Goal: Transaction & Acquisition: Purchase product/service

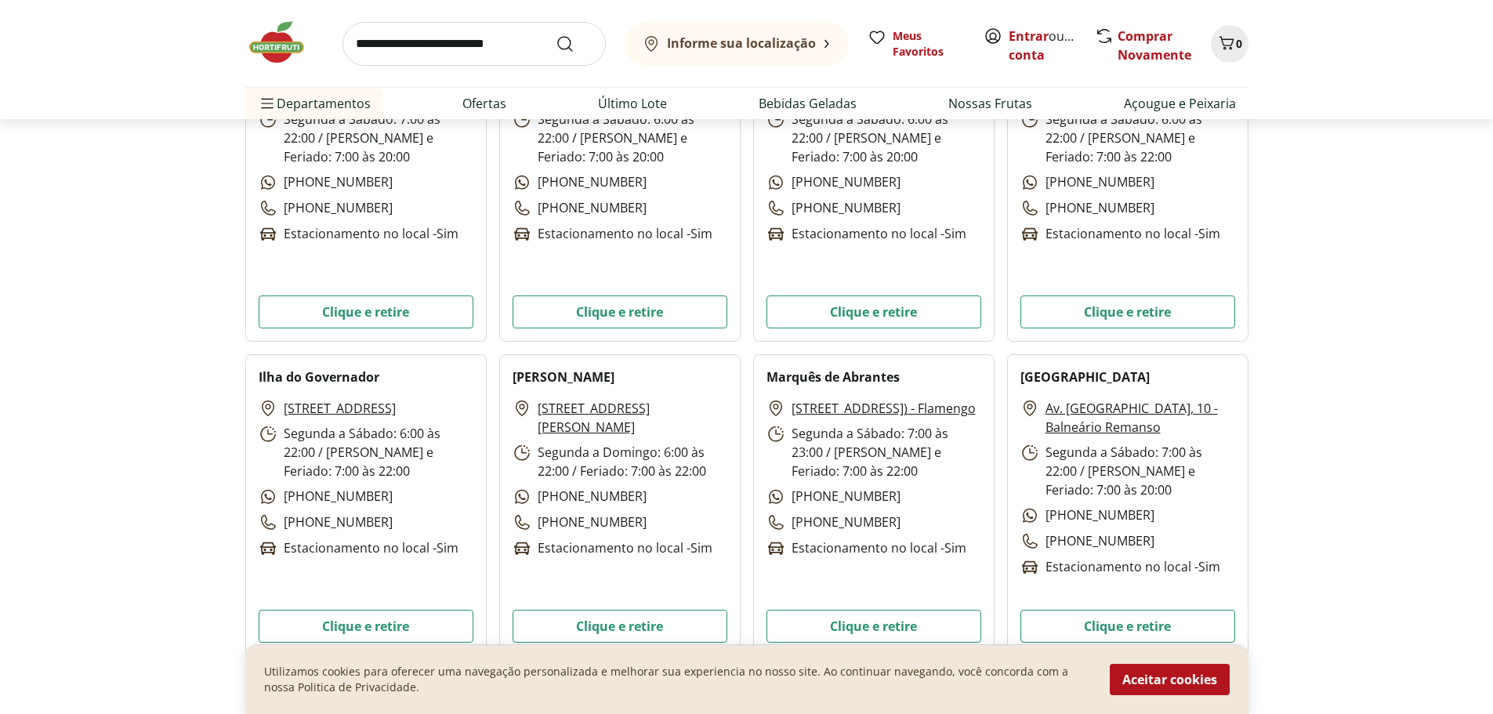
scroll to position [1724, 0]
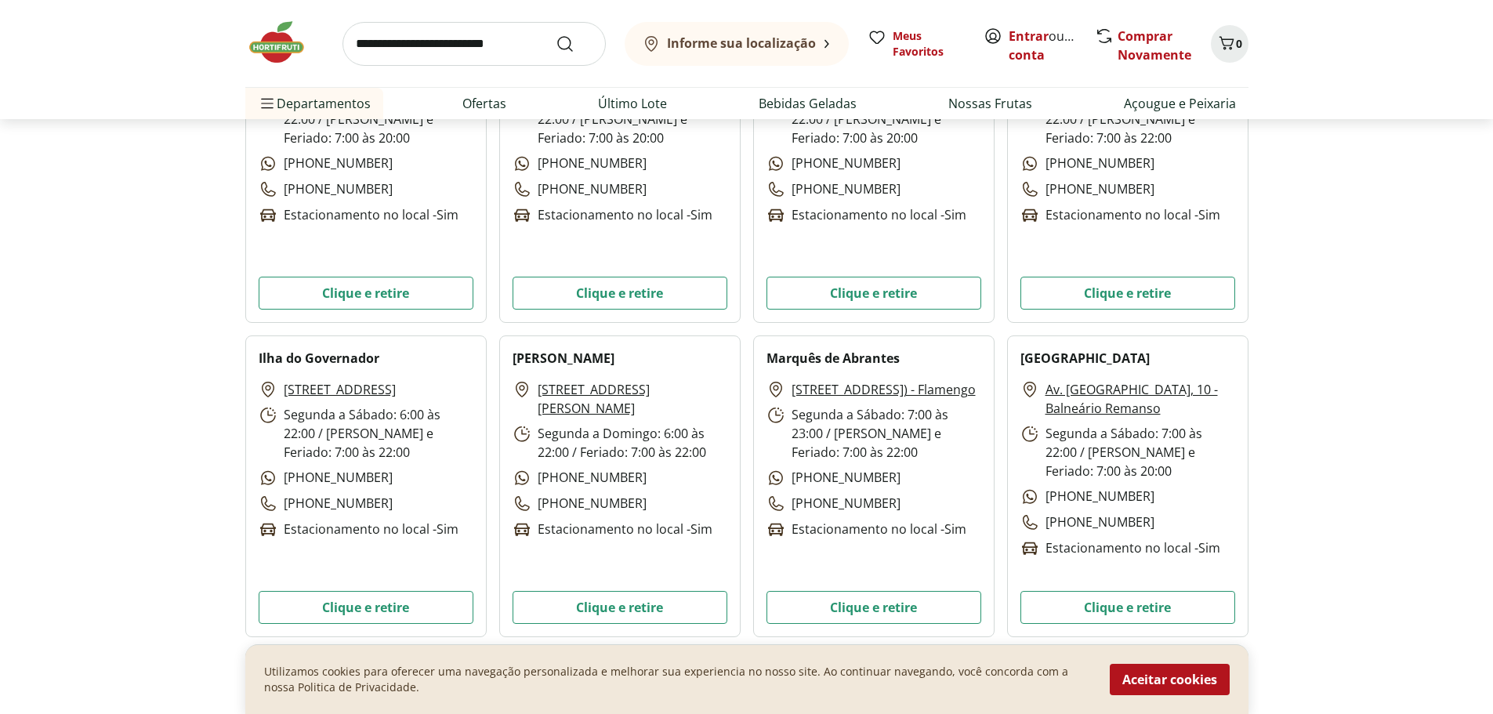
click at [317, 399] on link "[STREET_ADDRESS]" at bounding box center [340, 389] width 112 height 19
click at [349, 610] on button "Clique e retire" at bounding box center [366, 607] width 215 height 33
click at [486, 105] on link "Ofertas" at bounding box center [484, 103] width 44 height 19
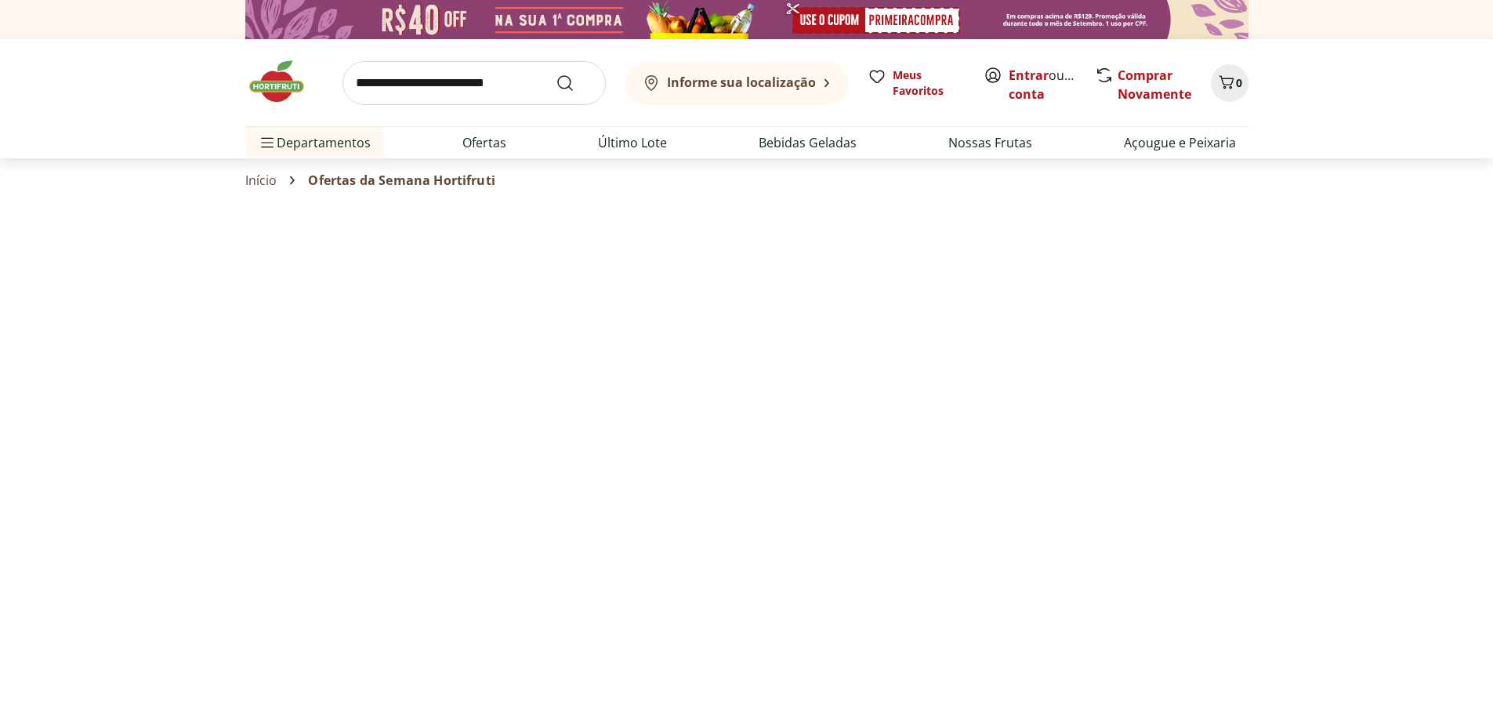
select select "**********"
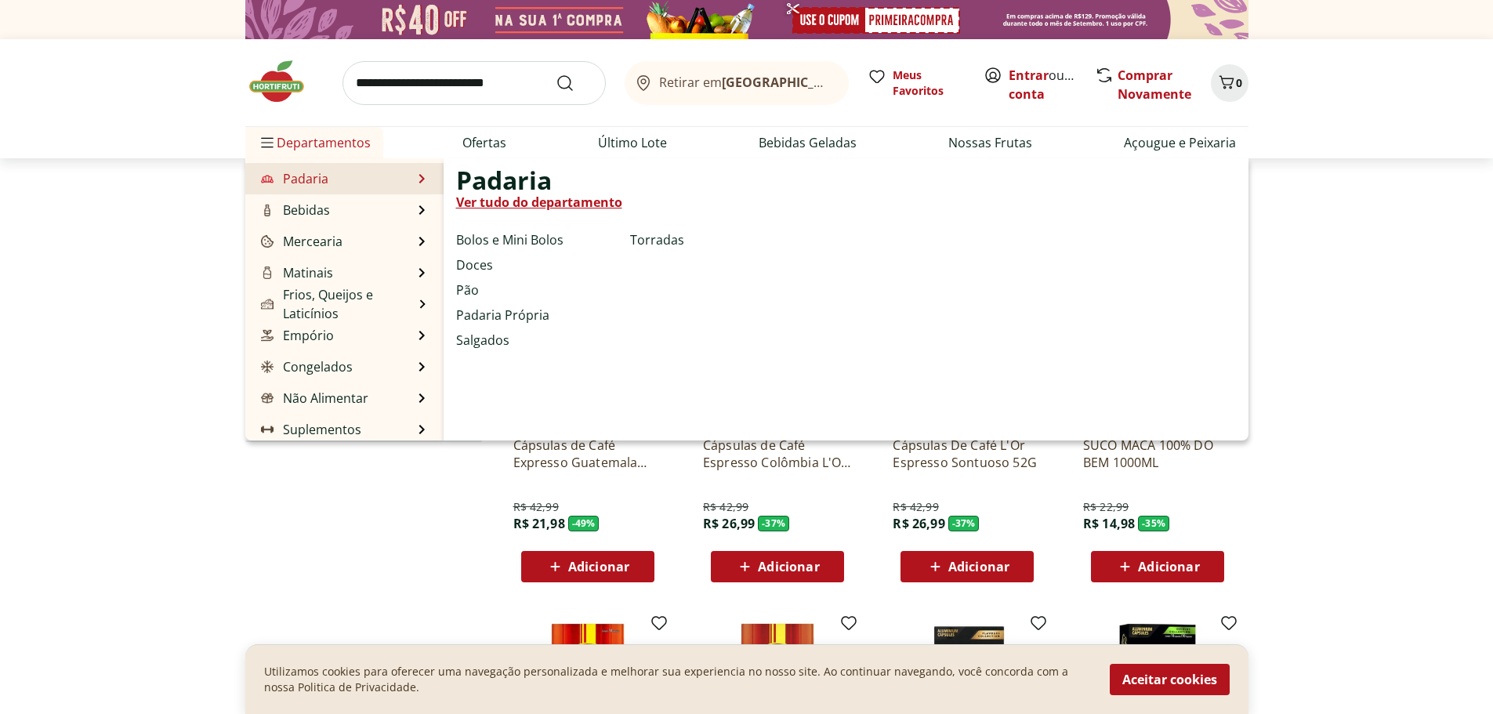
scroll to position [157, 0]
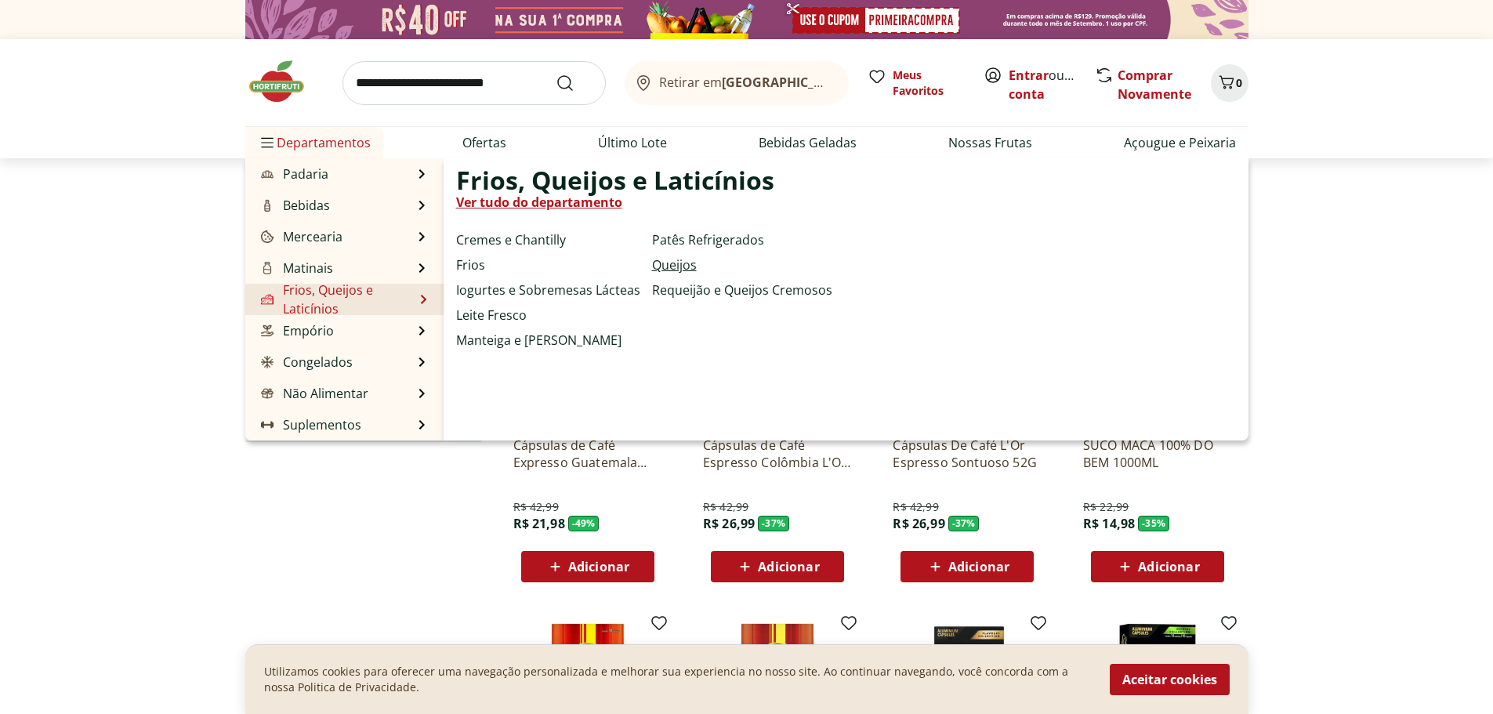
click at [685, 266] on link "Queijos" at bounding box center [674, 264] width 45 height 19
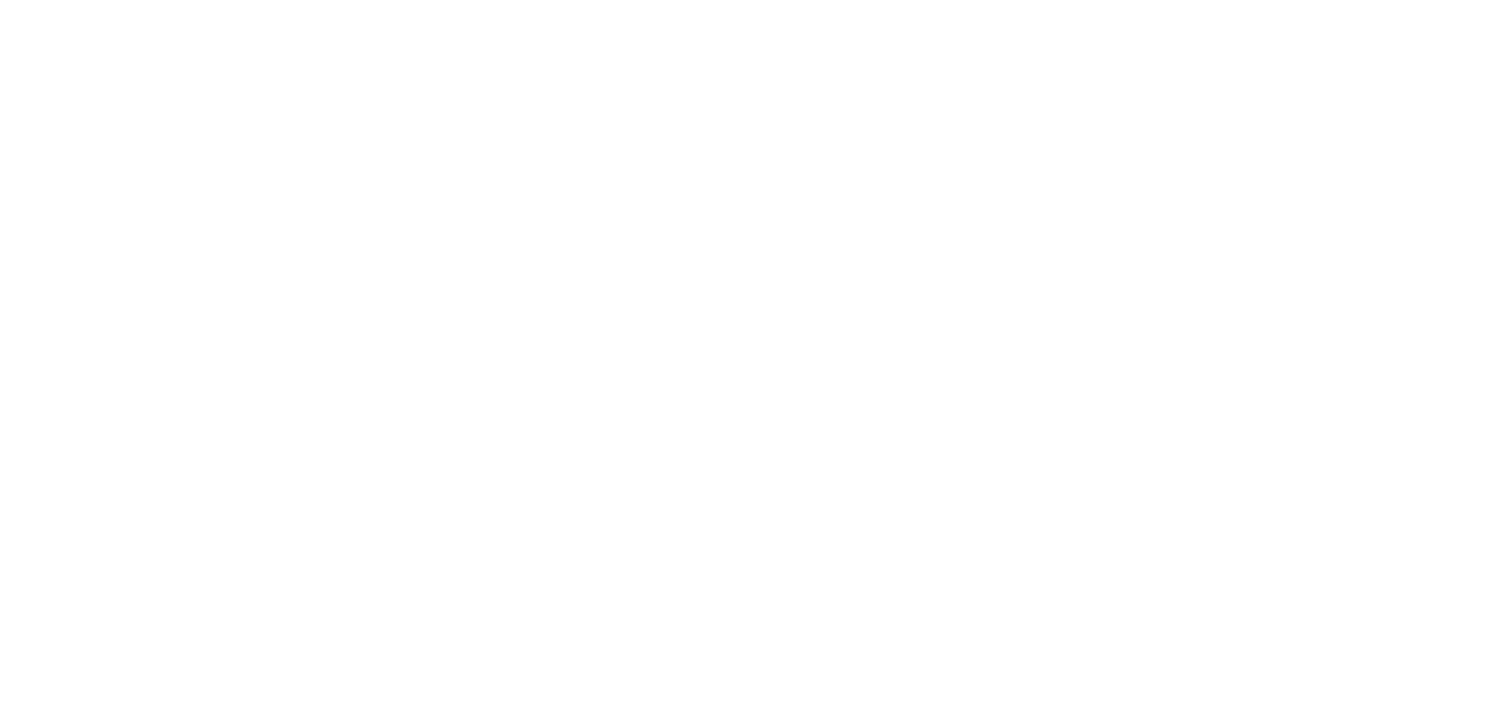
select select "**********"
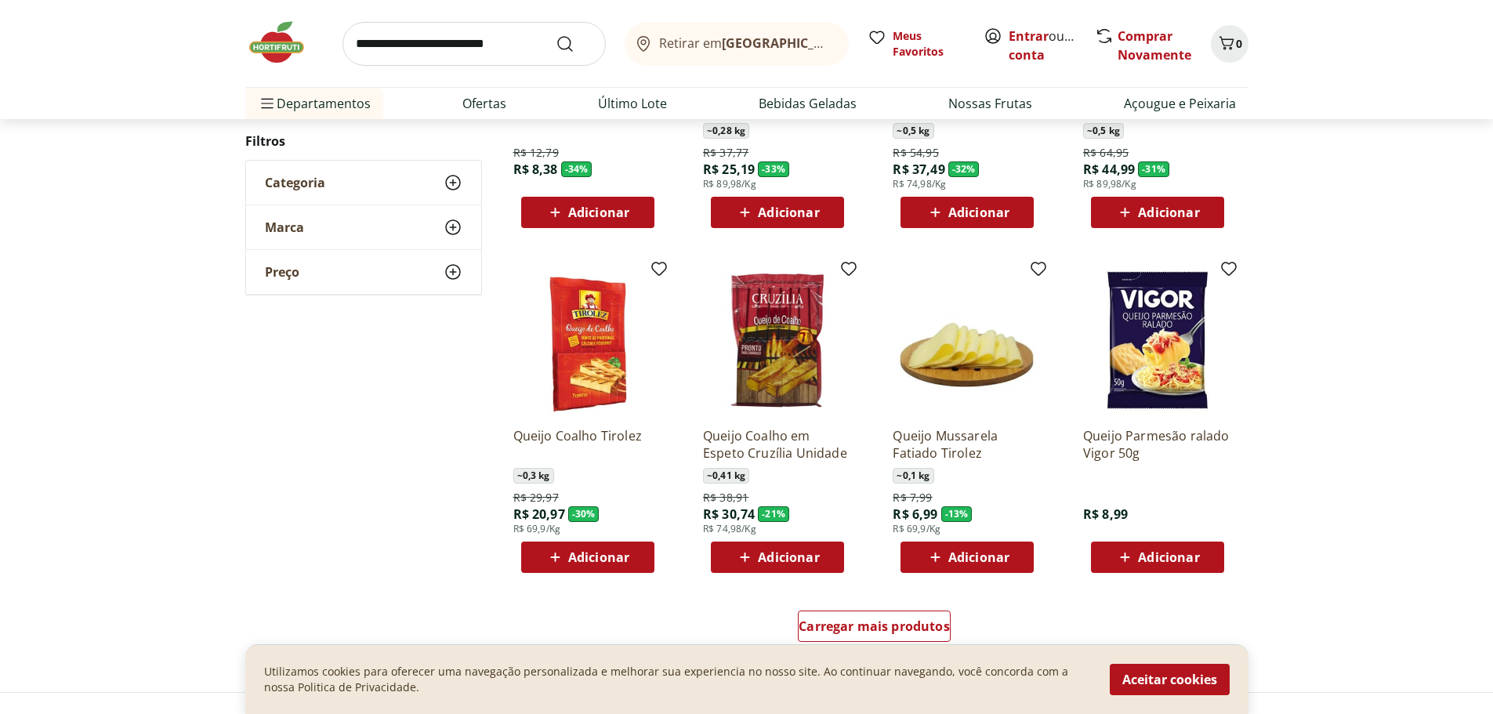
scroll to position [783, 0]
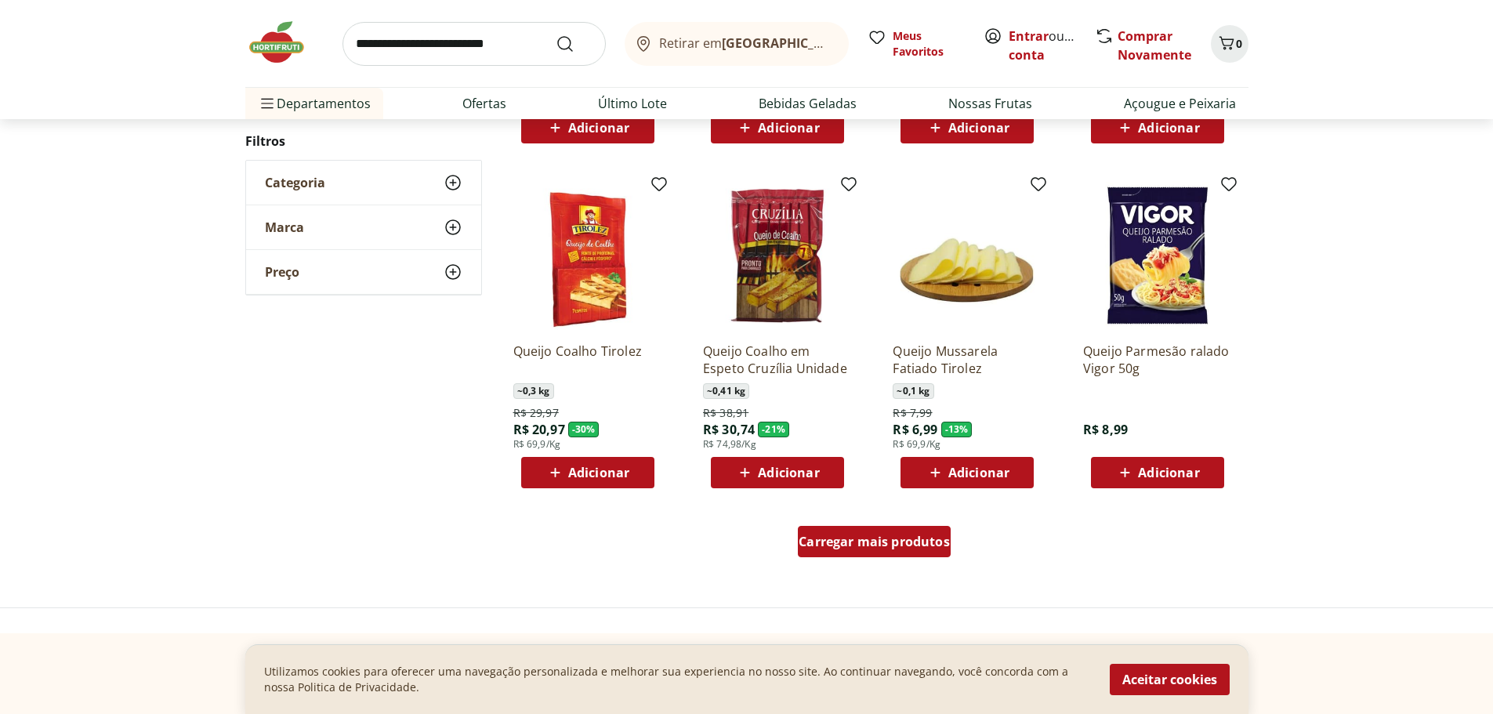
click at [891, 545] on span "Carregar mais produtos" at bounding box center [873, 541] width 151 height 13
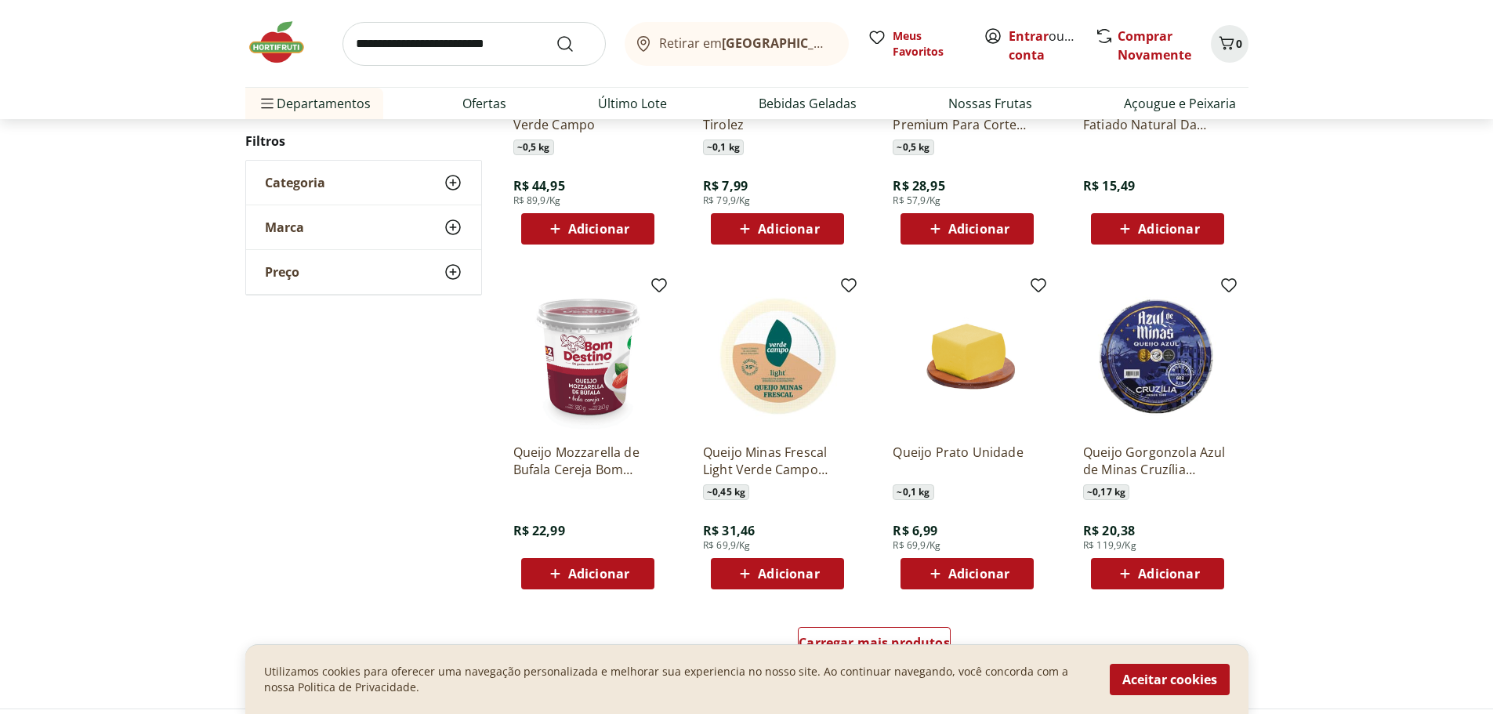
scroll to position [1802, 0]
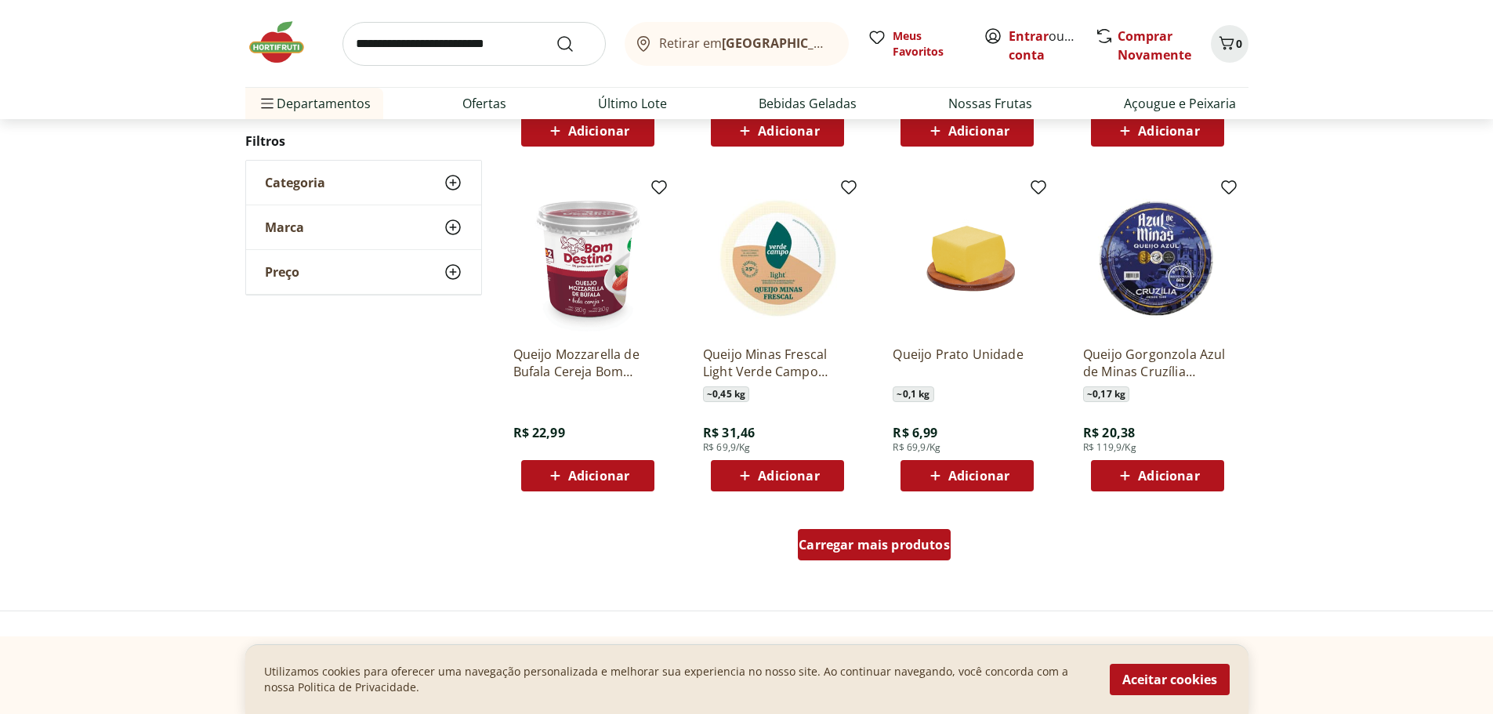
click at [888, 548] on span "Carregar mais produtos" at bounding box center [873, 544] width 151 height 13
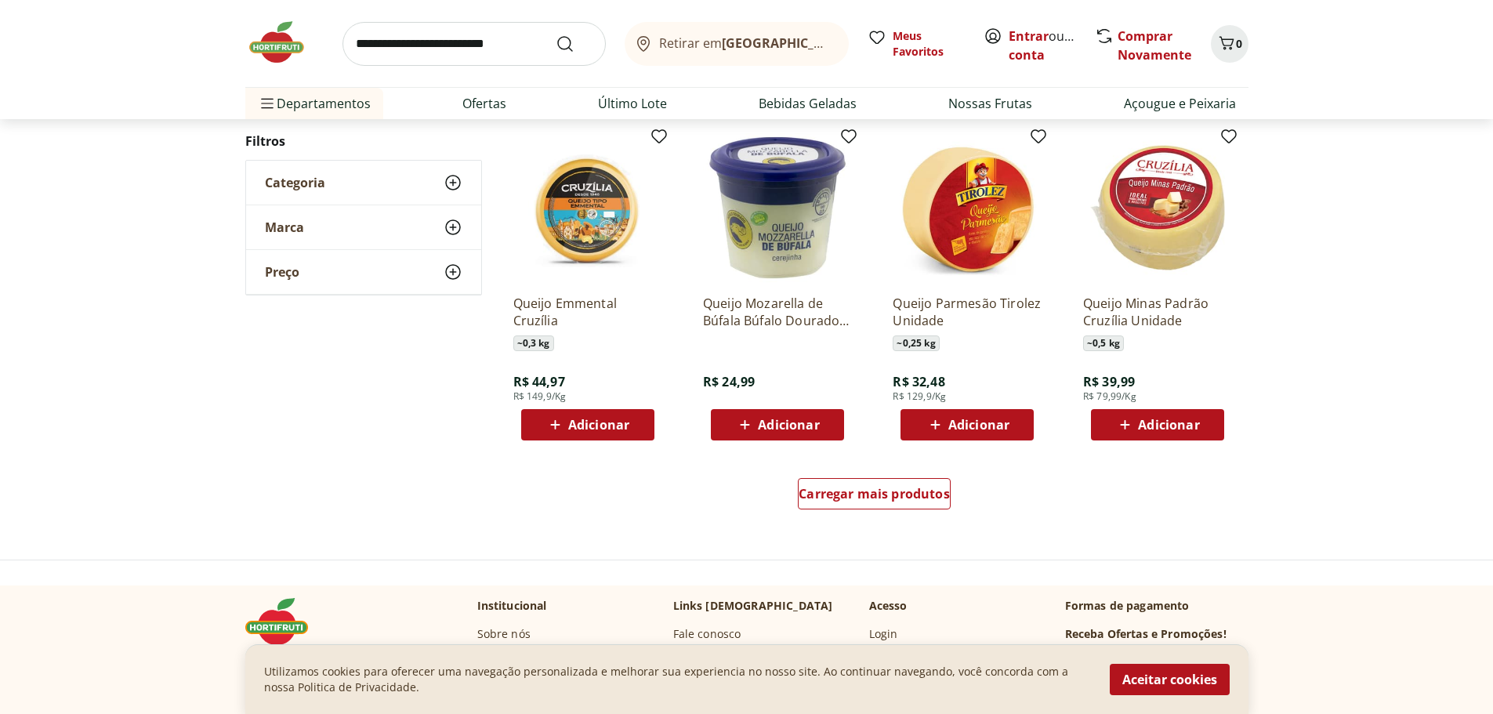
scroll to position [2899, 0]
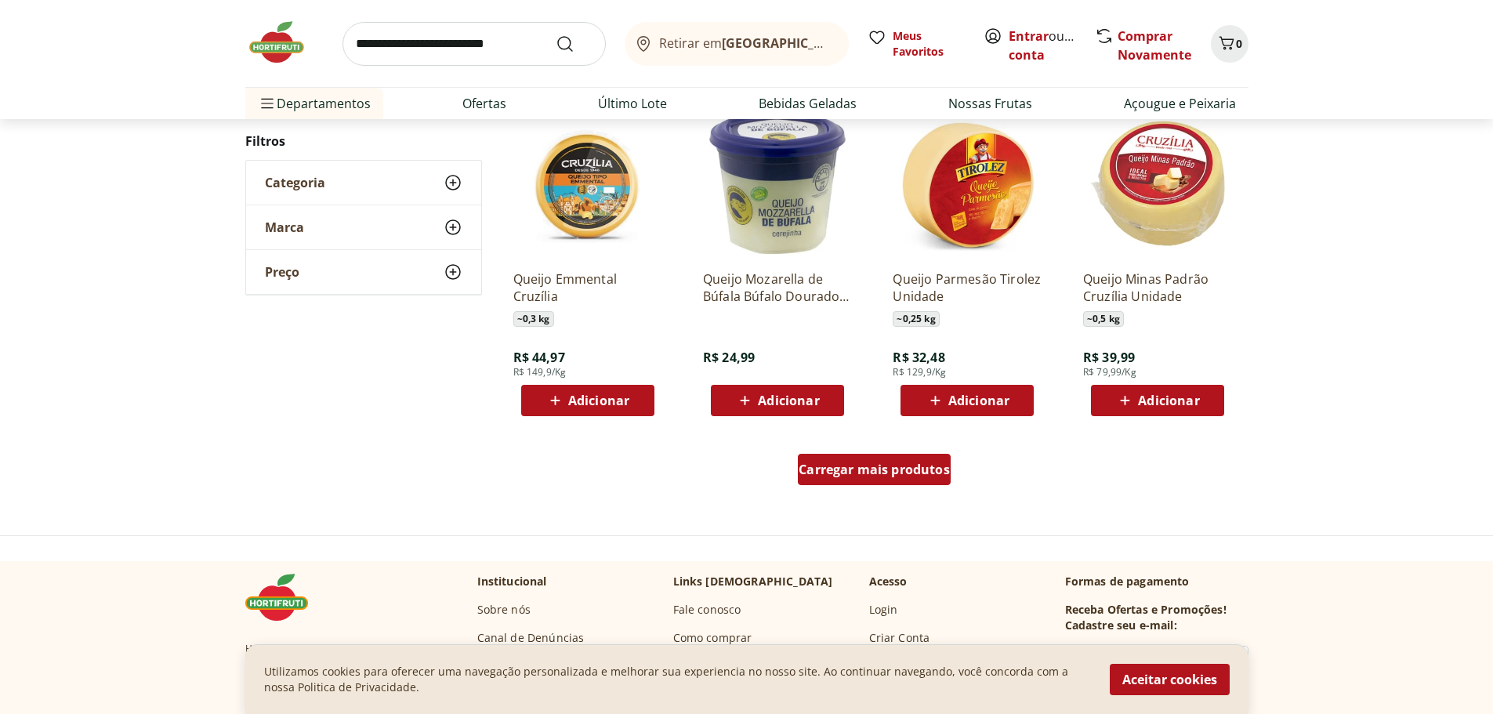
click at [912, 478] on div "Carregar mais produtos" at bounding box center [874, 469] width 153 height 31
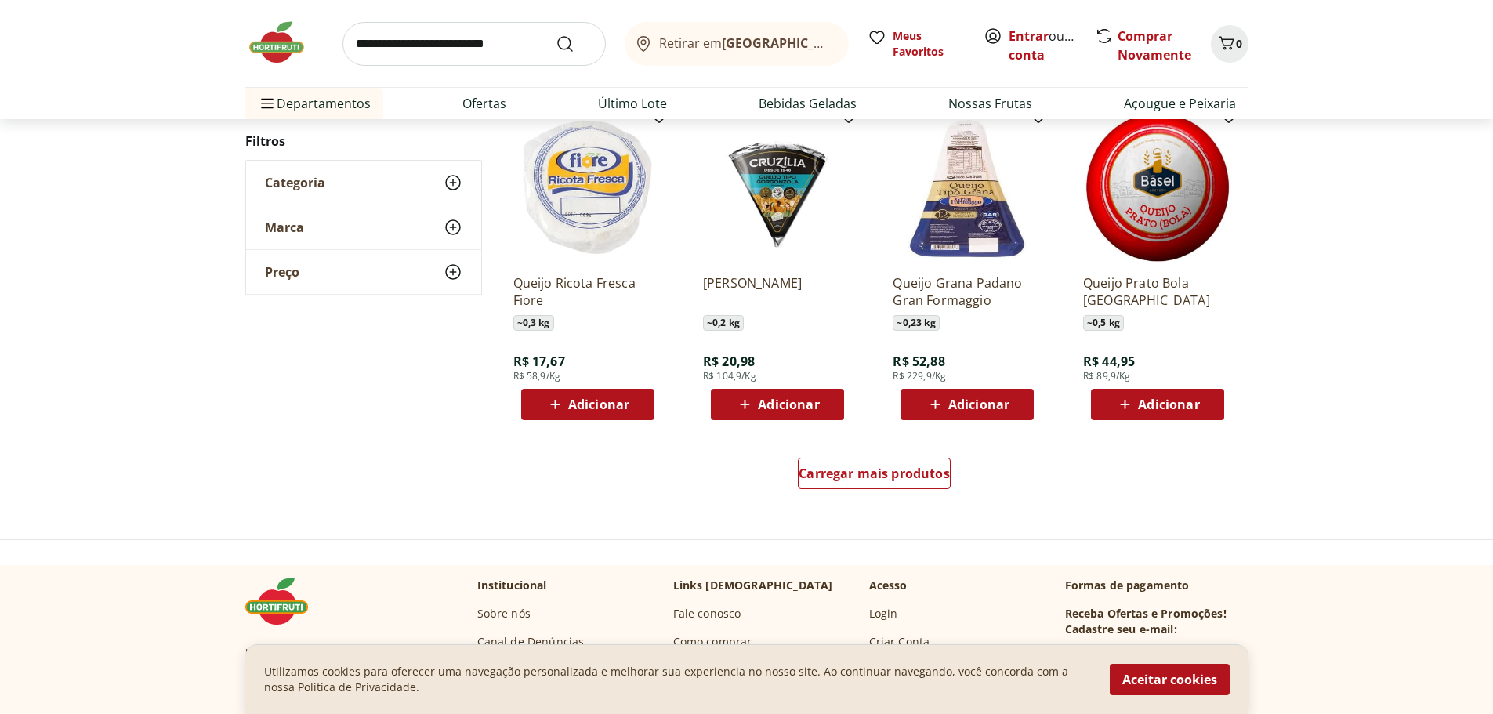
scroll to position [3917, 0]
click at [856, 477] on span "Carregar mais produtos" at bounding box center [873, 472] width 151 height 13
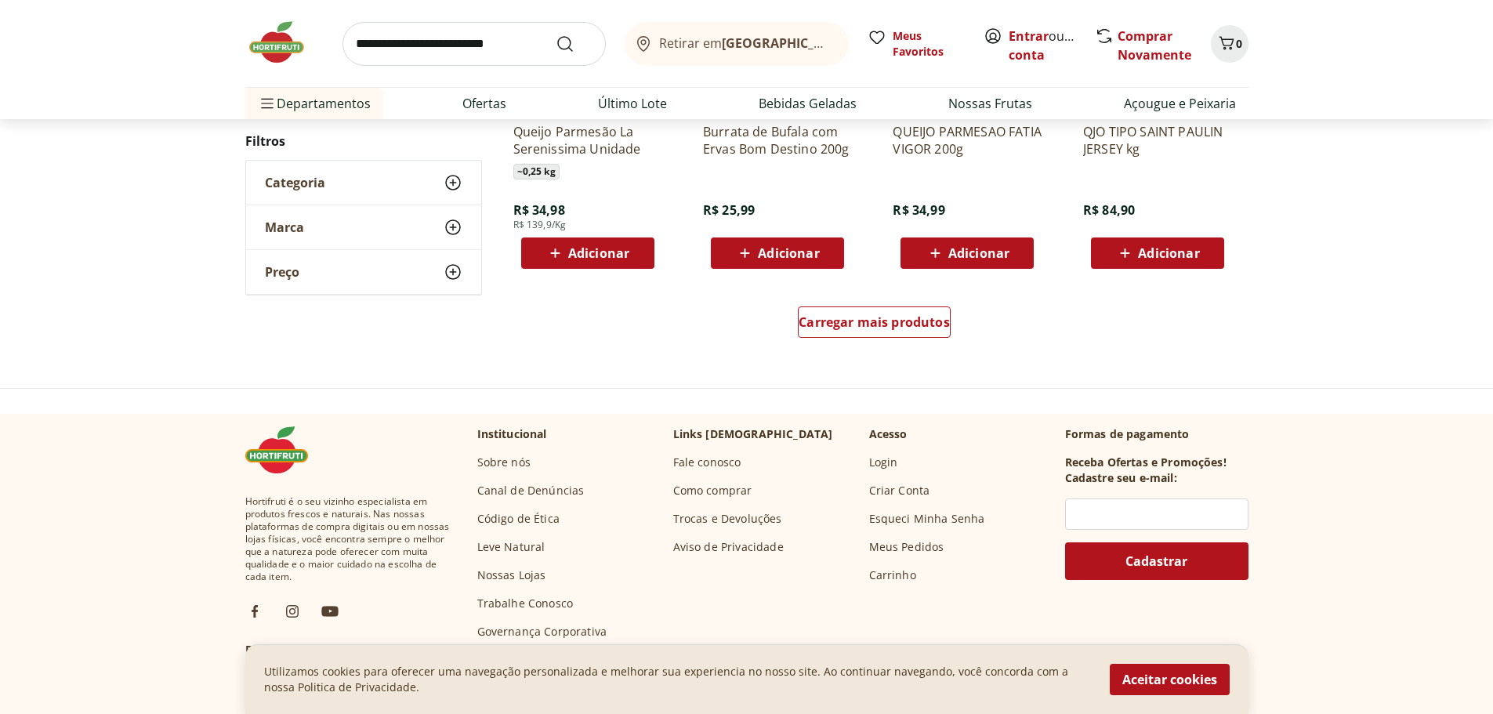
scroll to position [5093, 0]
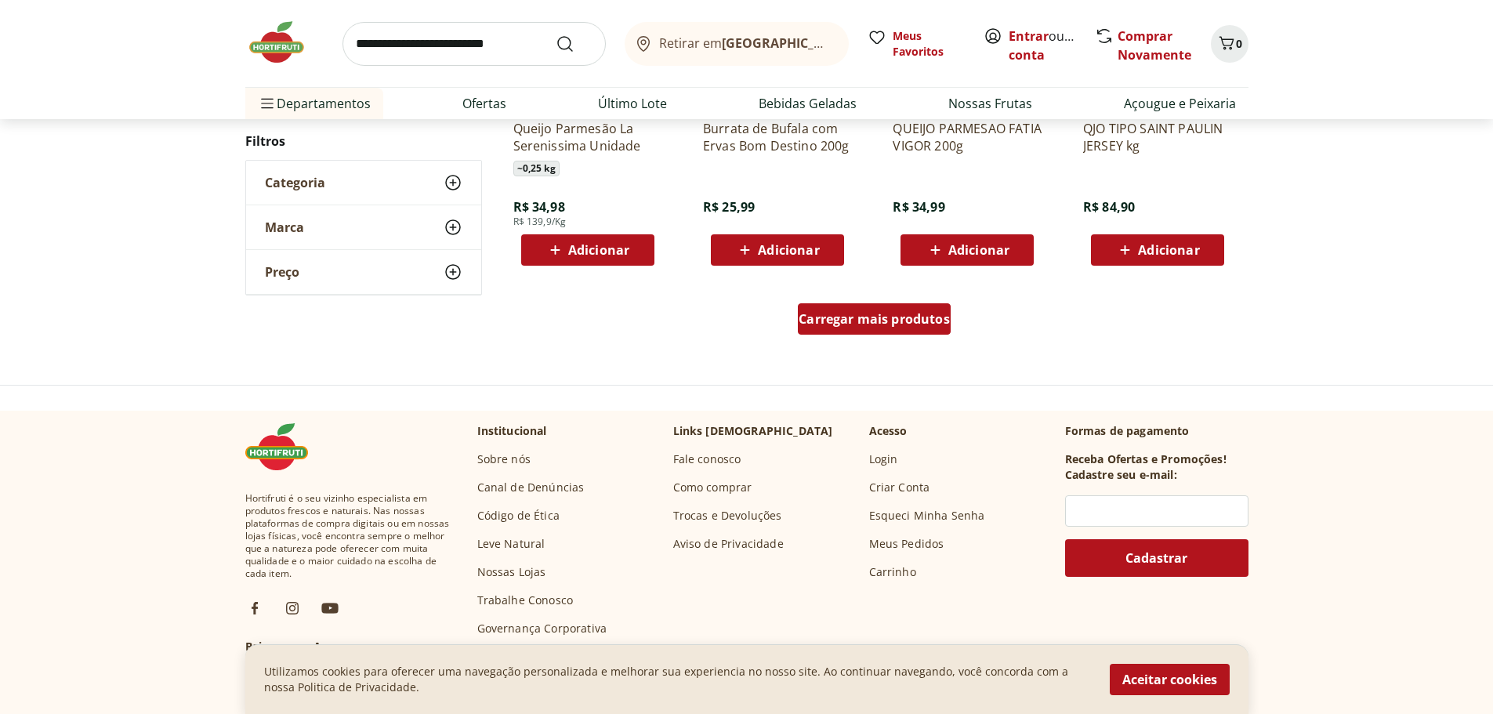
click at [870, 325] on span "Carregar mais produtos" at bounding box center [873, 319] width 151 height 13
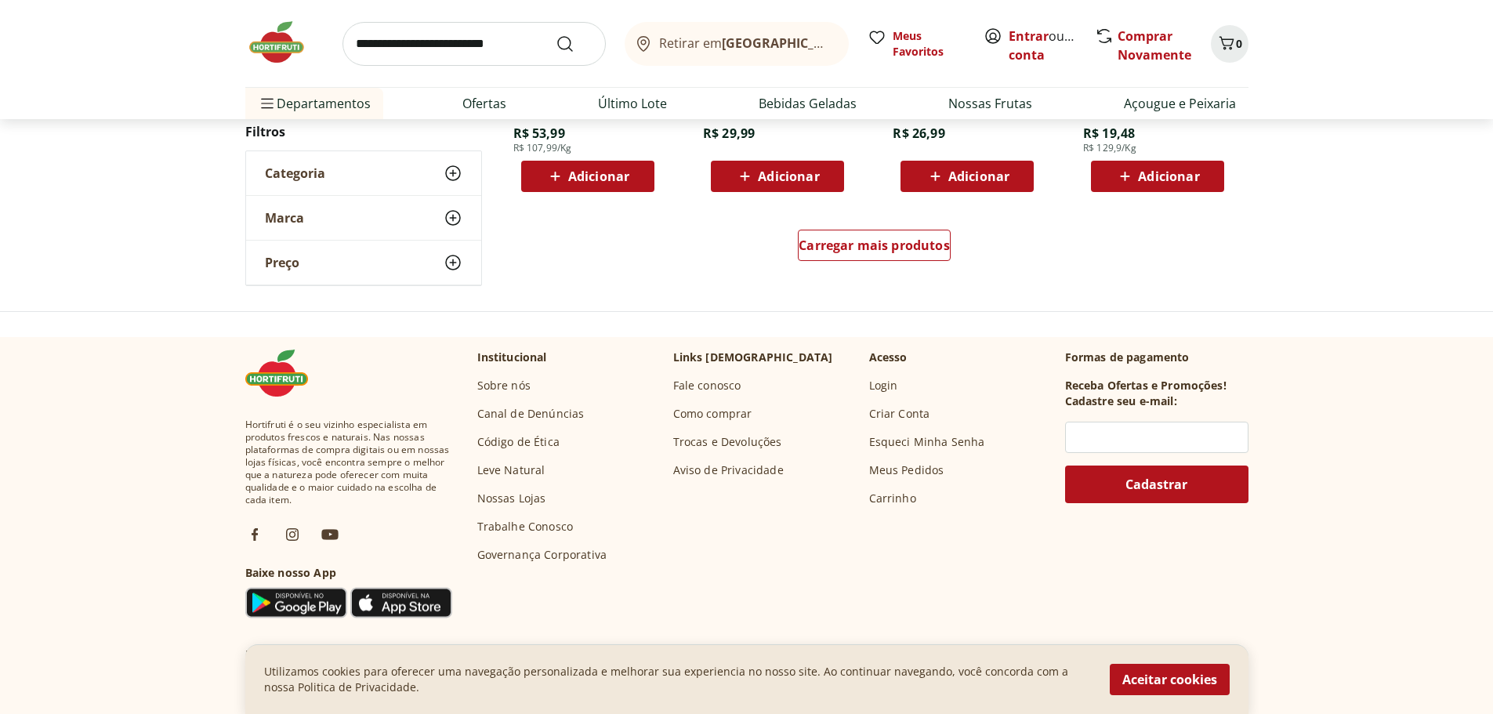
scroll to position [6190, 0]
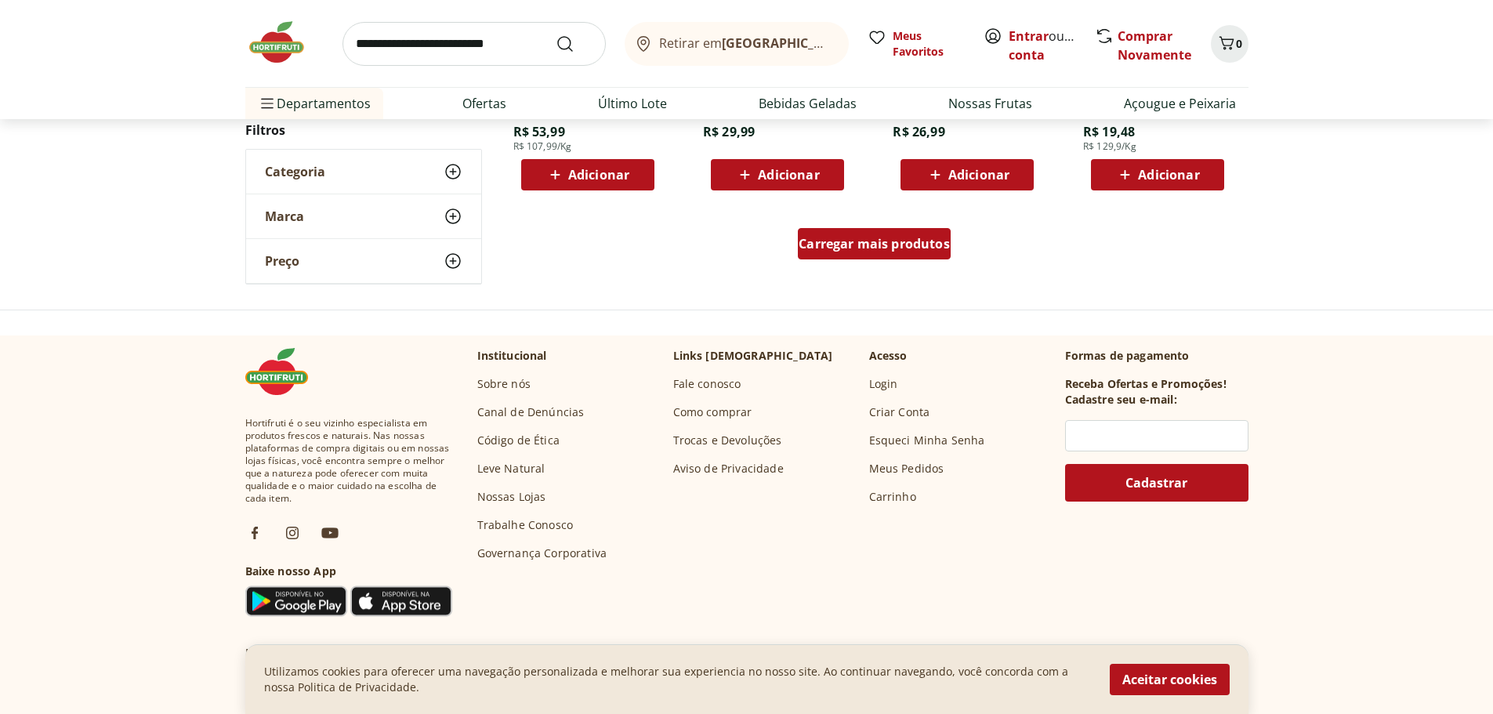
click at [892, 234] on div "Carregar mais produtos" at bounding box center [874, 243] width 153 height 31
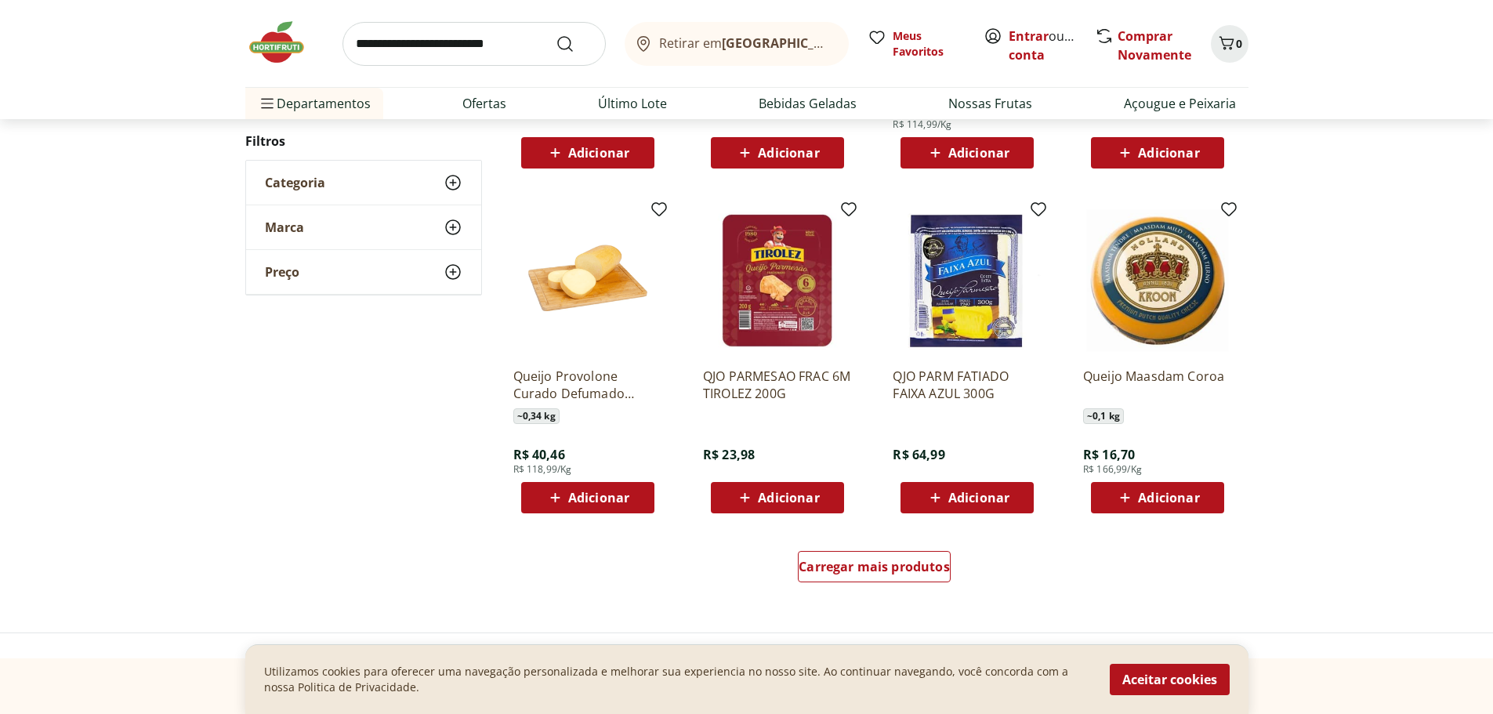
scroll to position [6895, 0]
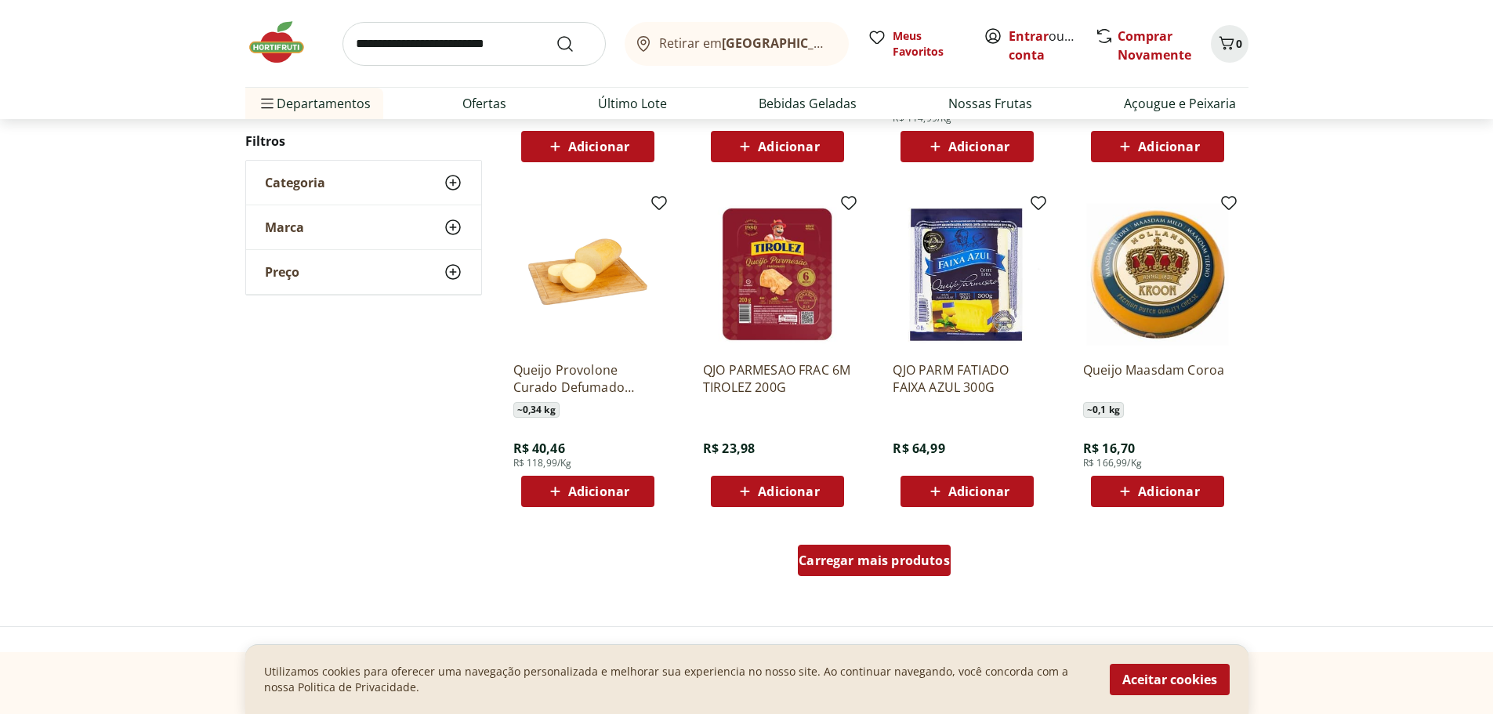
click at [898, 566] on span "Carregar mais produtos" at bounding box center [873, 560] width 151 height 13
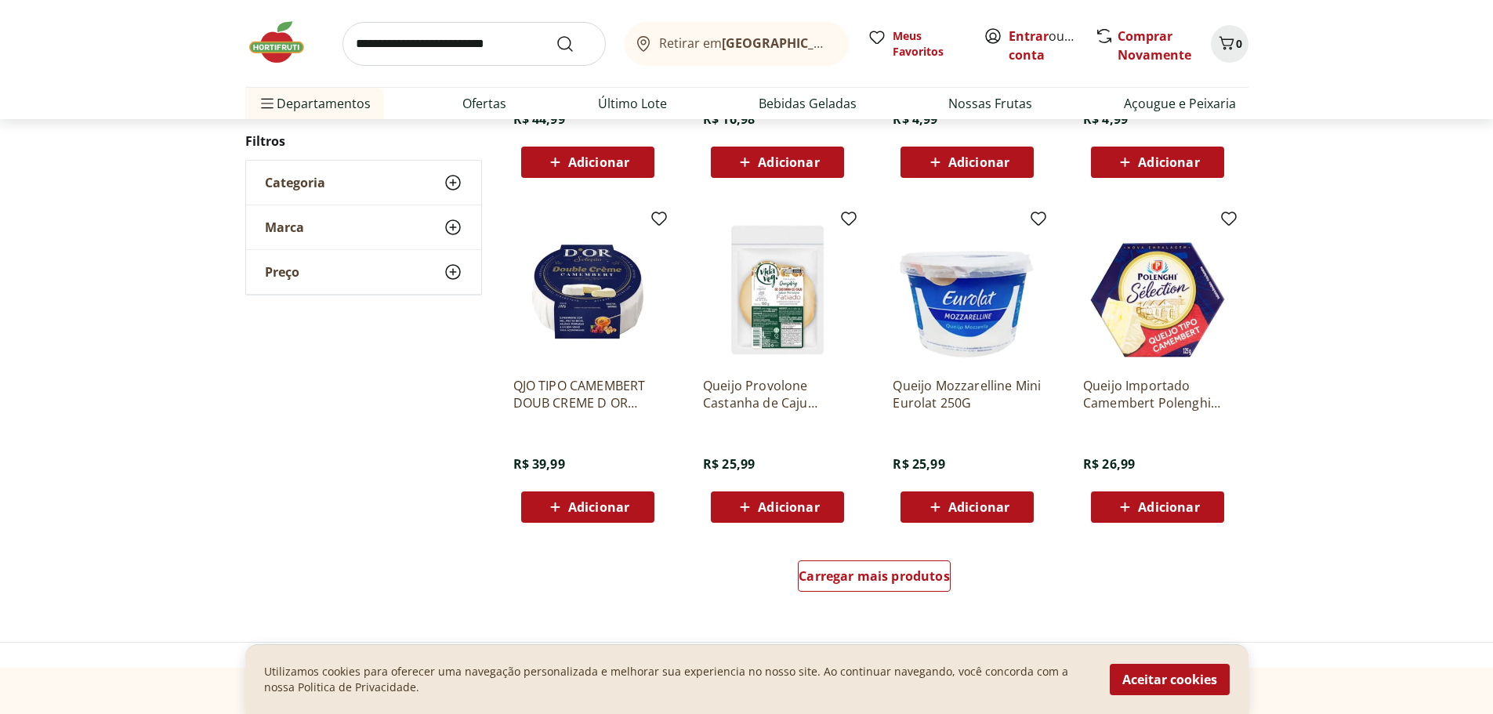
scroll to position [7992, 0]
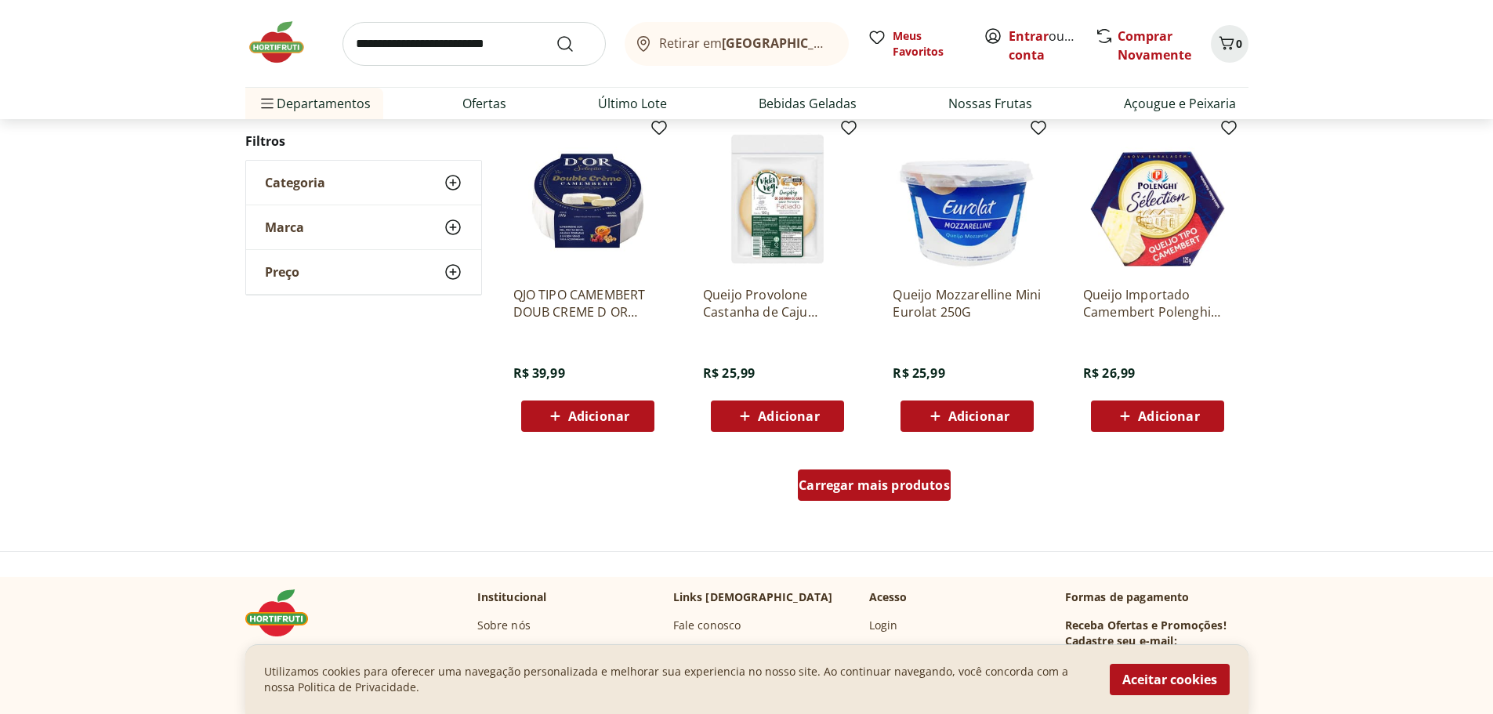
click at [878, 491] on span "Carregar mais produtos" at bounding box center [873, 485] width 151 height 13
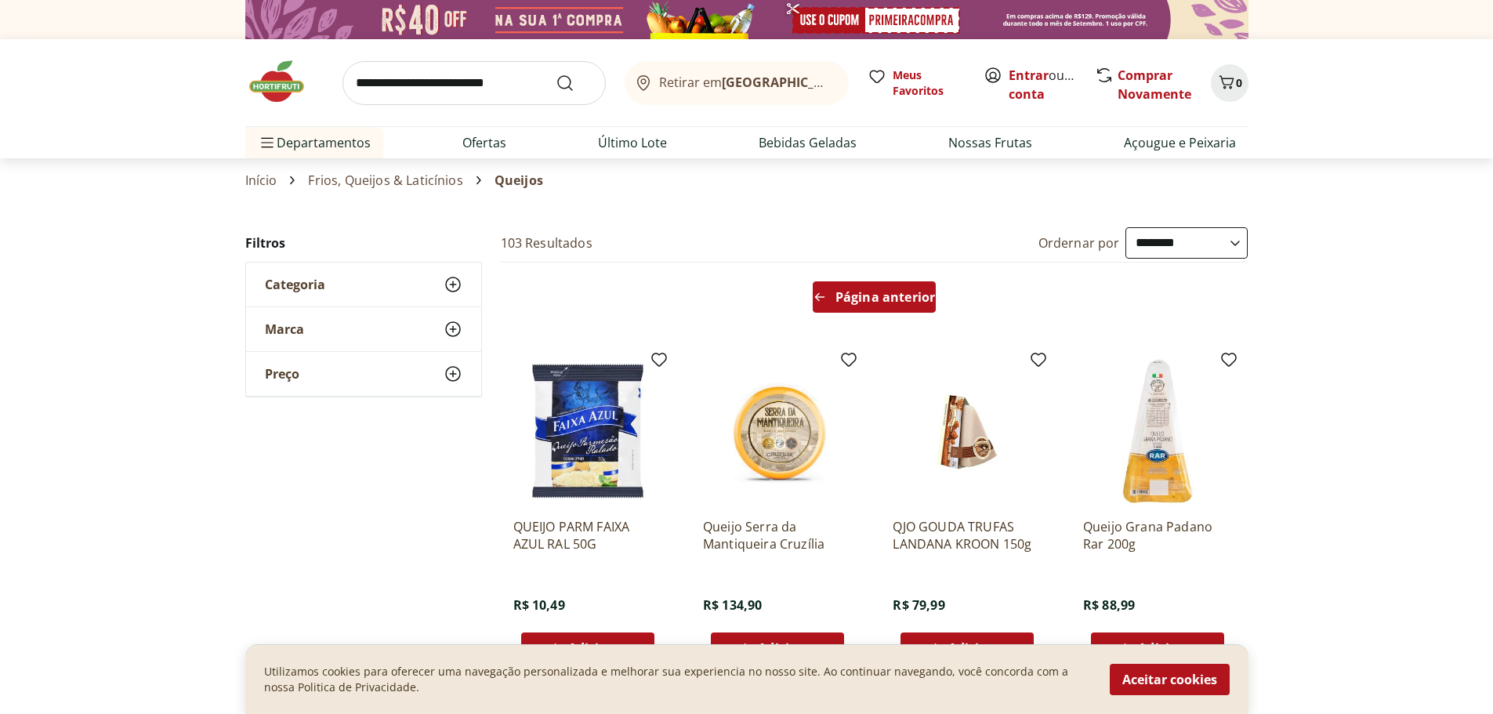
click at [875, 300] on span "Página anterior" at bounding box center [885, 297] width 100 height 13
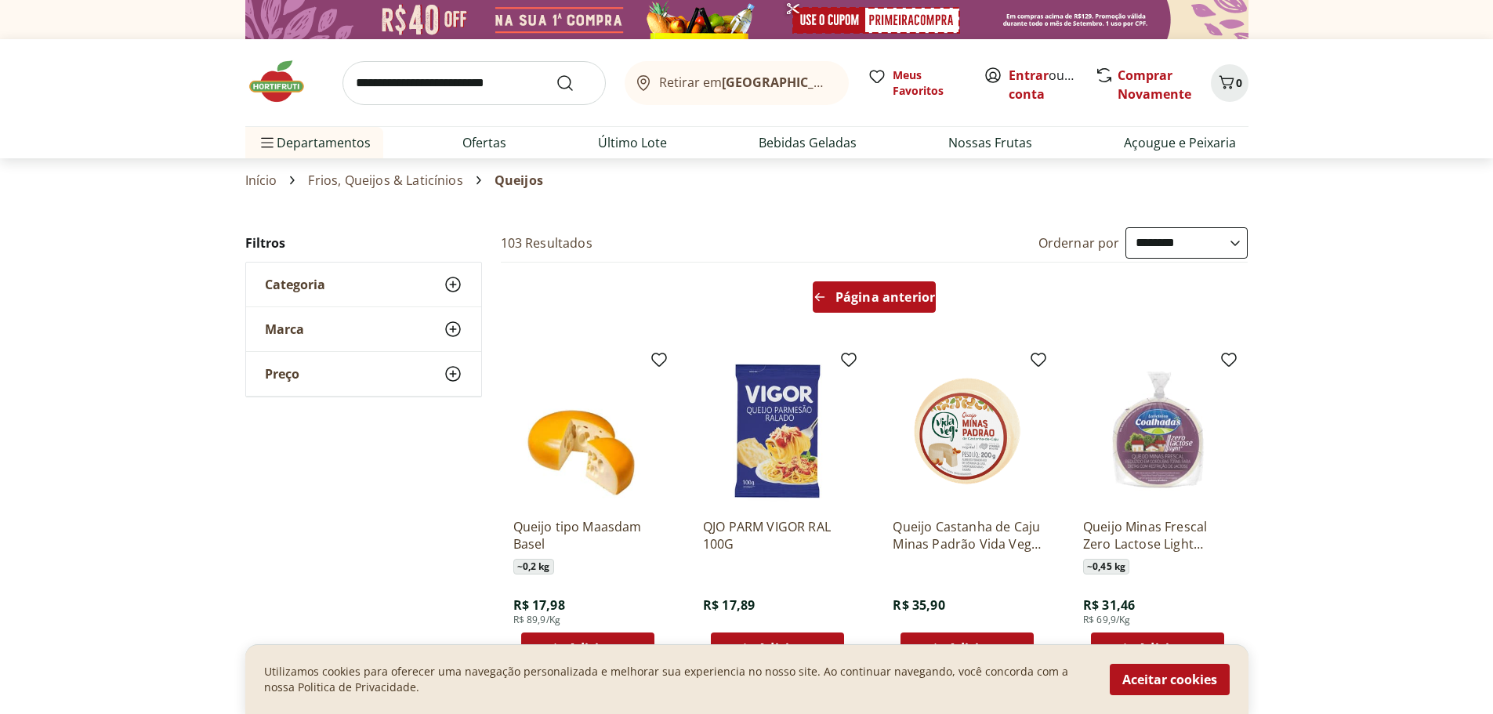
click at [875, 300] on span "Página anterior" at bounding box center [885, 297] width 100 height 13
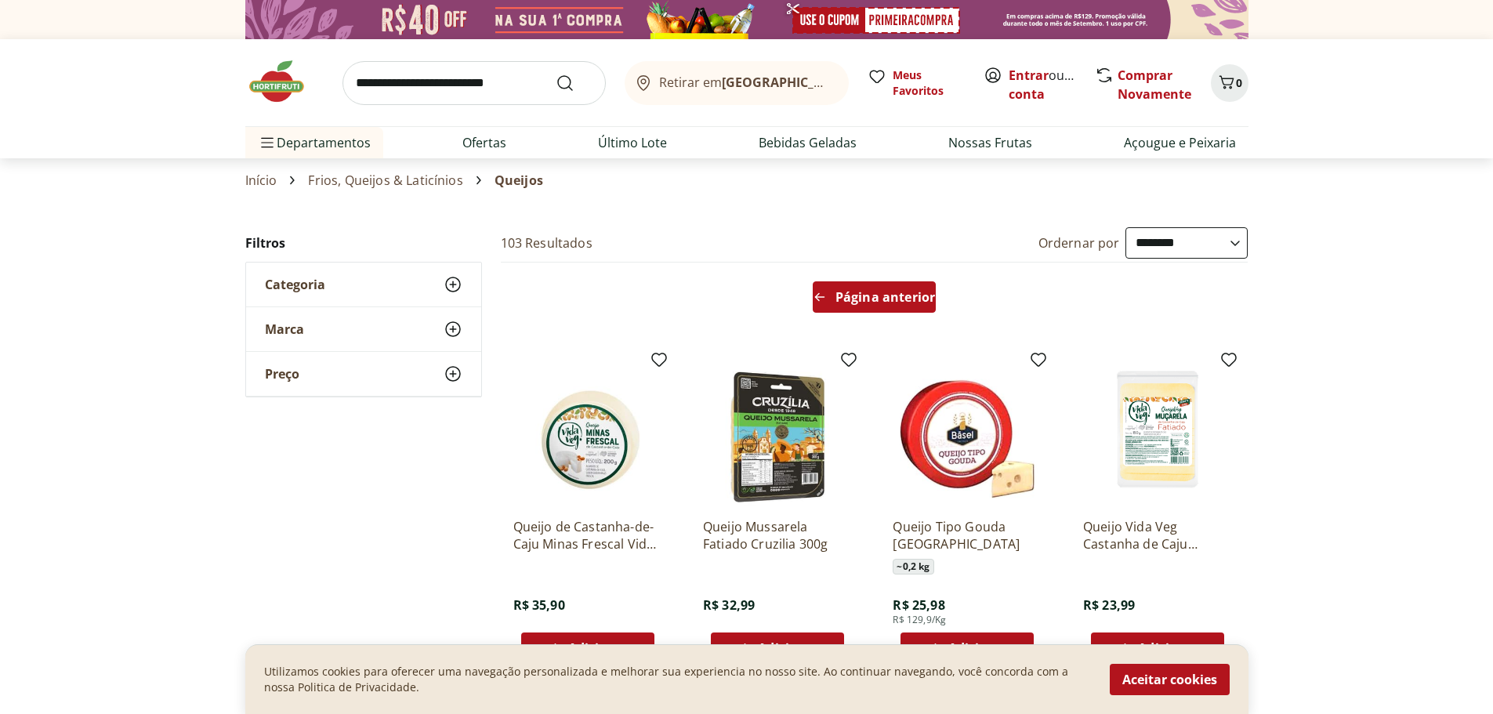
click at [875, 300] on span "Página anterior" at bounding box center [885, 297] width 100 height 13
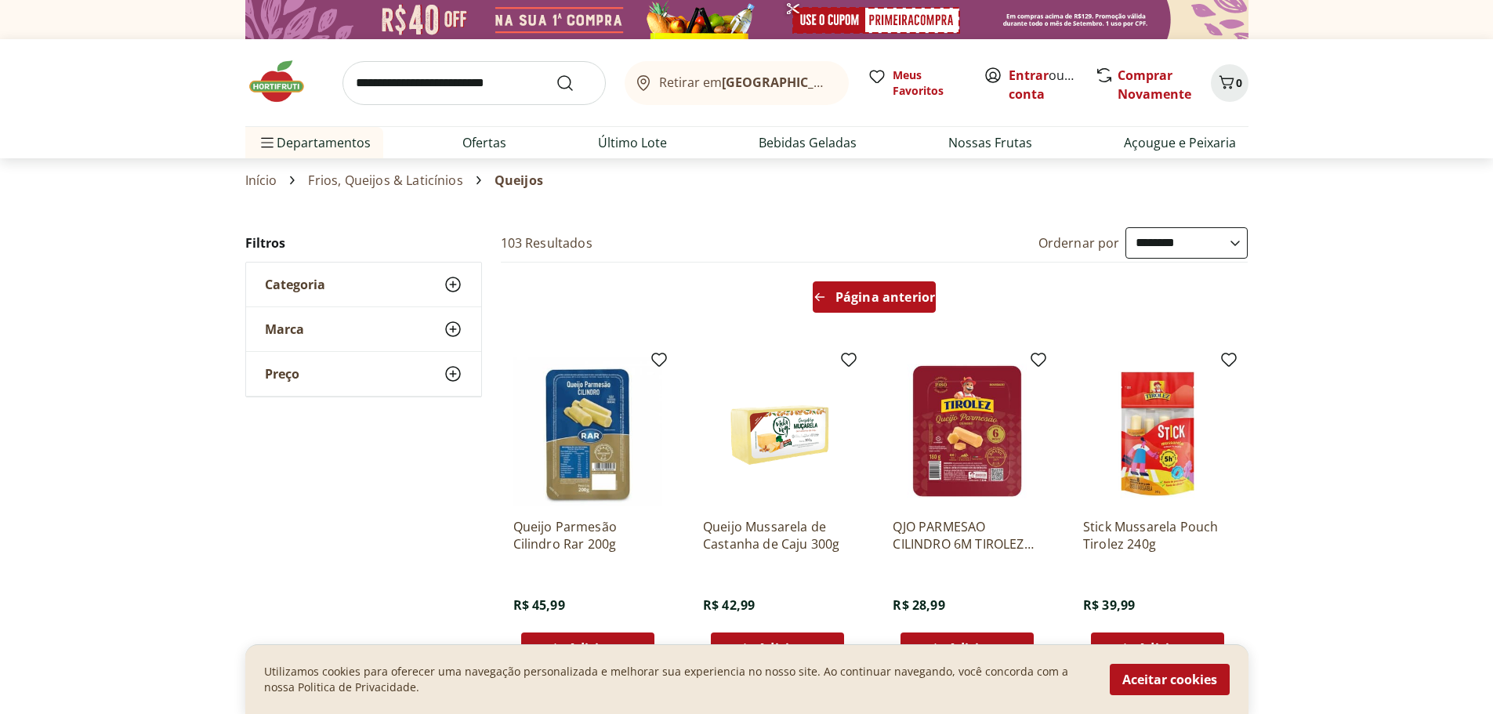
click at [875, 300] on span "Página anterior" at bounding box center [885, 297] width 100 height 13
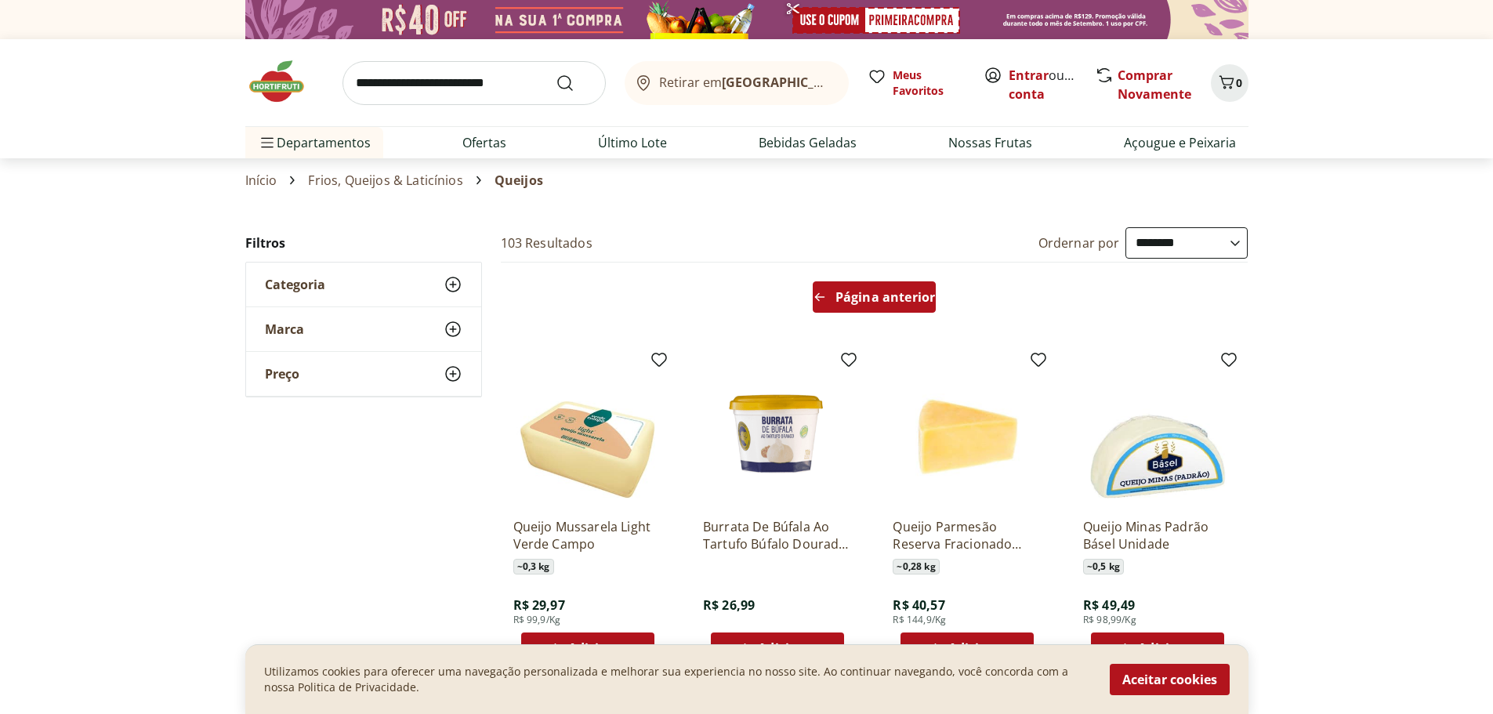
click at [875, 300] on span "Página anterior" at bounding box center [885, 297] width 100 height 13
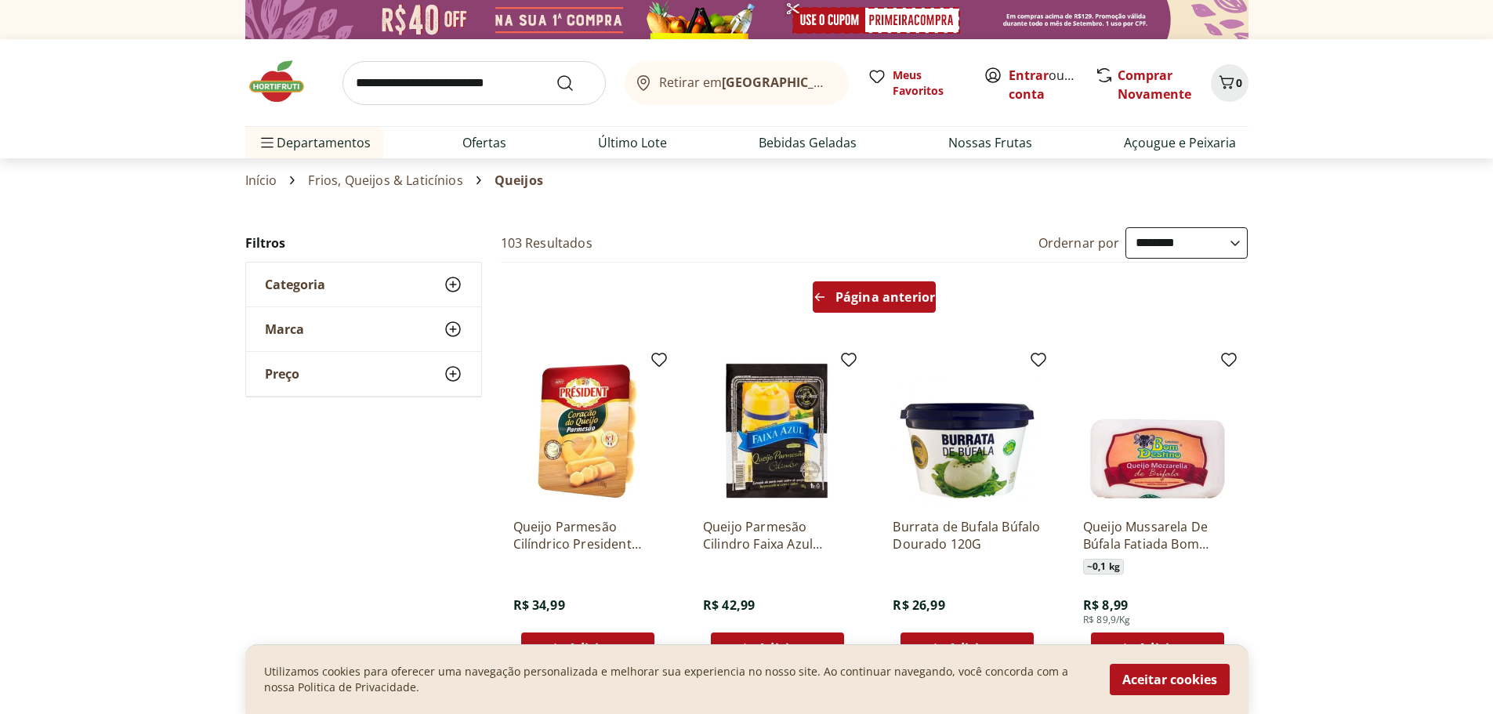
click at [875, 300] on span "Página anterior" at bounding box center [885, 297] width 100 height 13
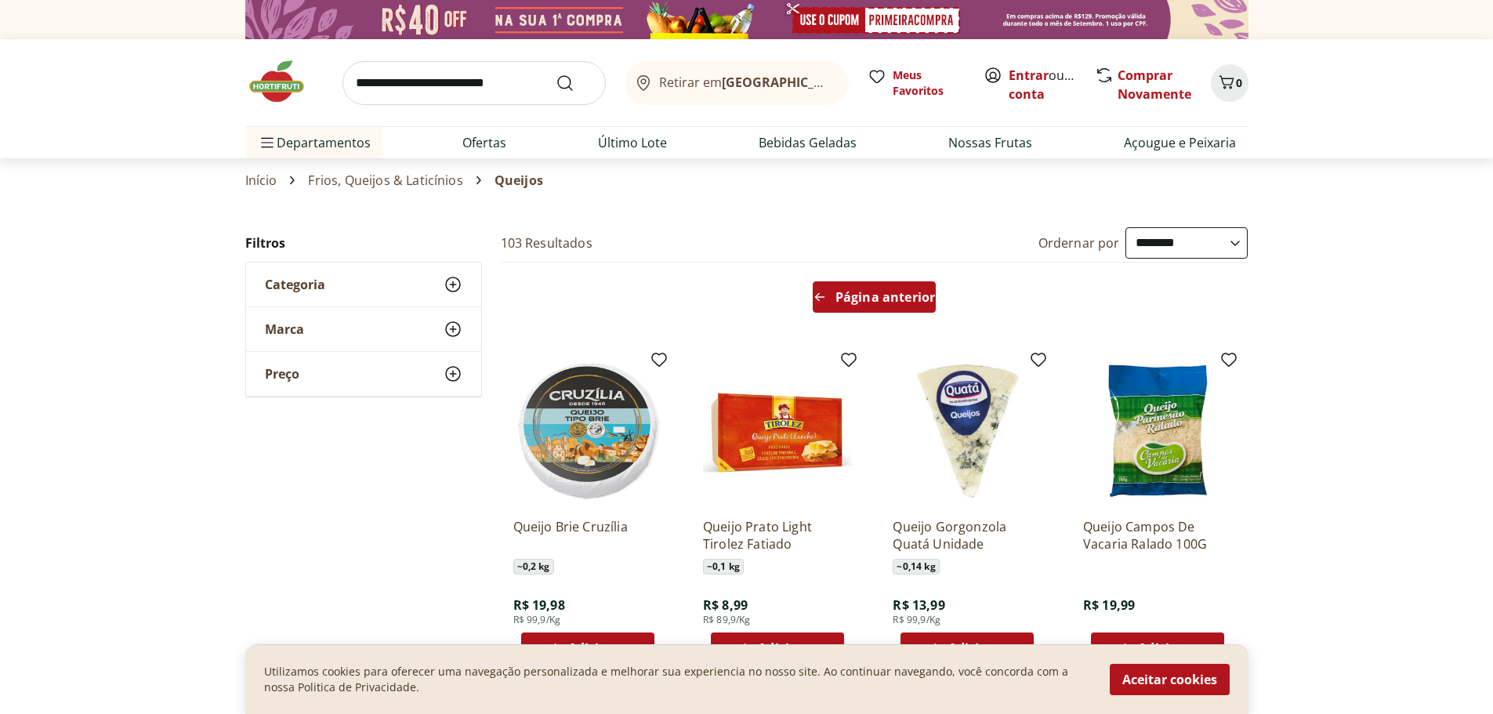
click at [875, 300] on span "Página anterior" at bounding box center [885, 297] width 100 height 13
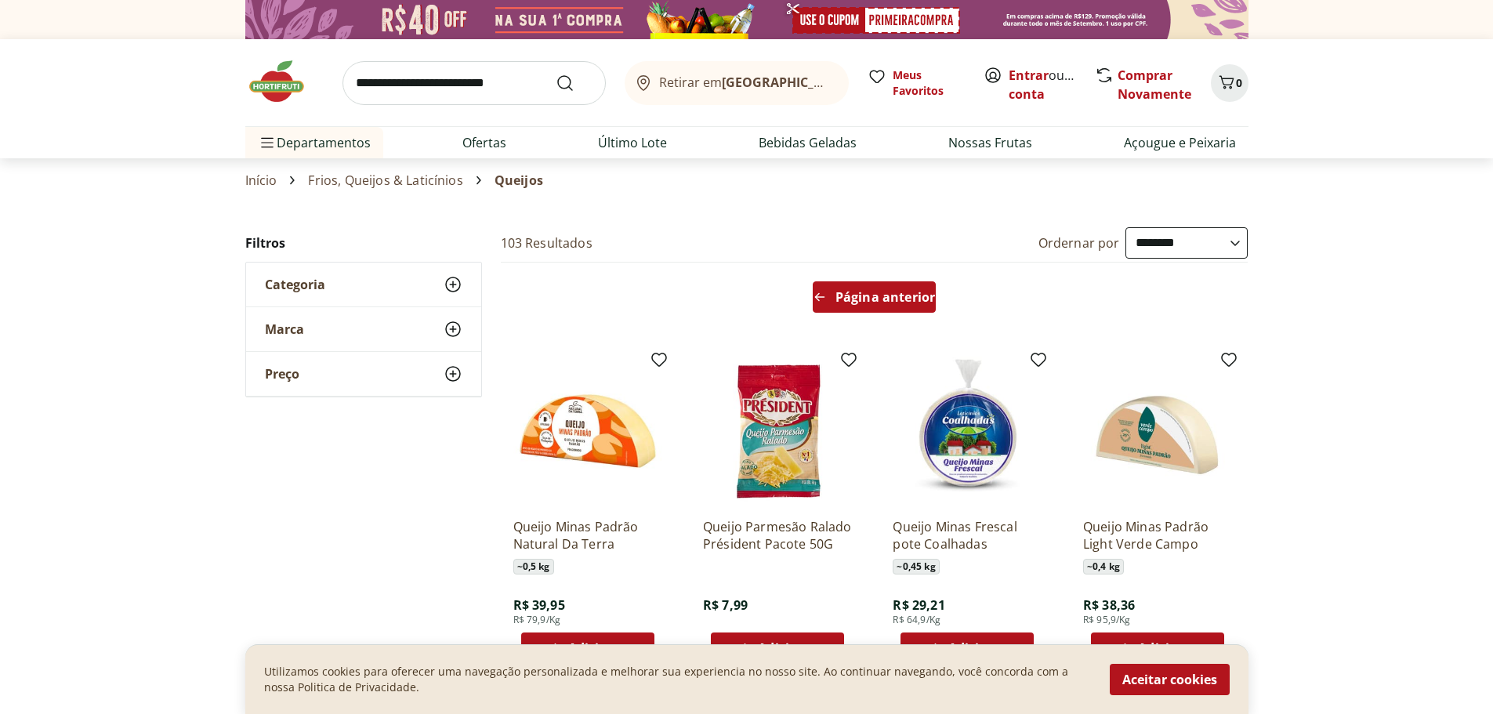
click at [875, 300] on span "Página anterior" at bounding box center [885, 297] width 100 height 13
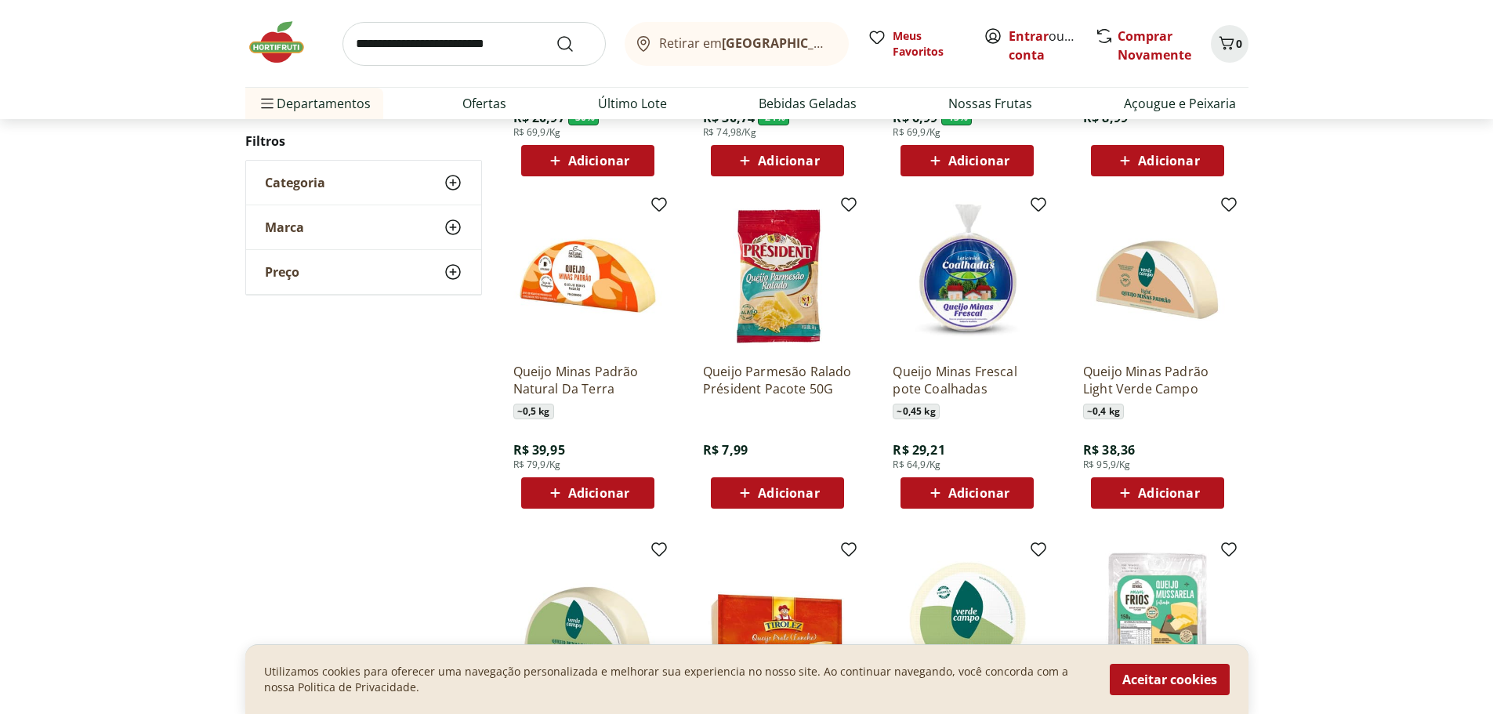
scroll to position [1097, 0]
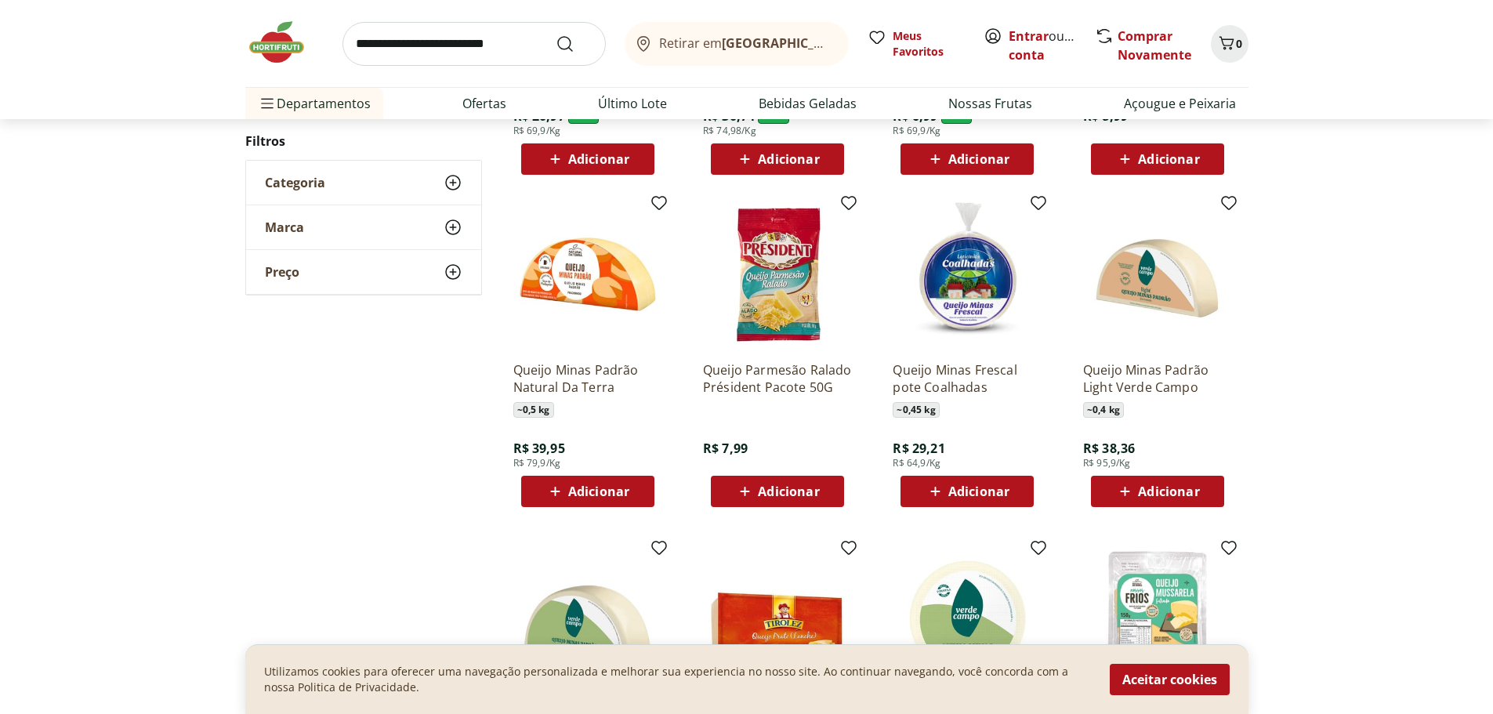
click at [976, 301] on img at bounding box center [966, 274] width 149 height 149
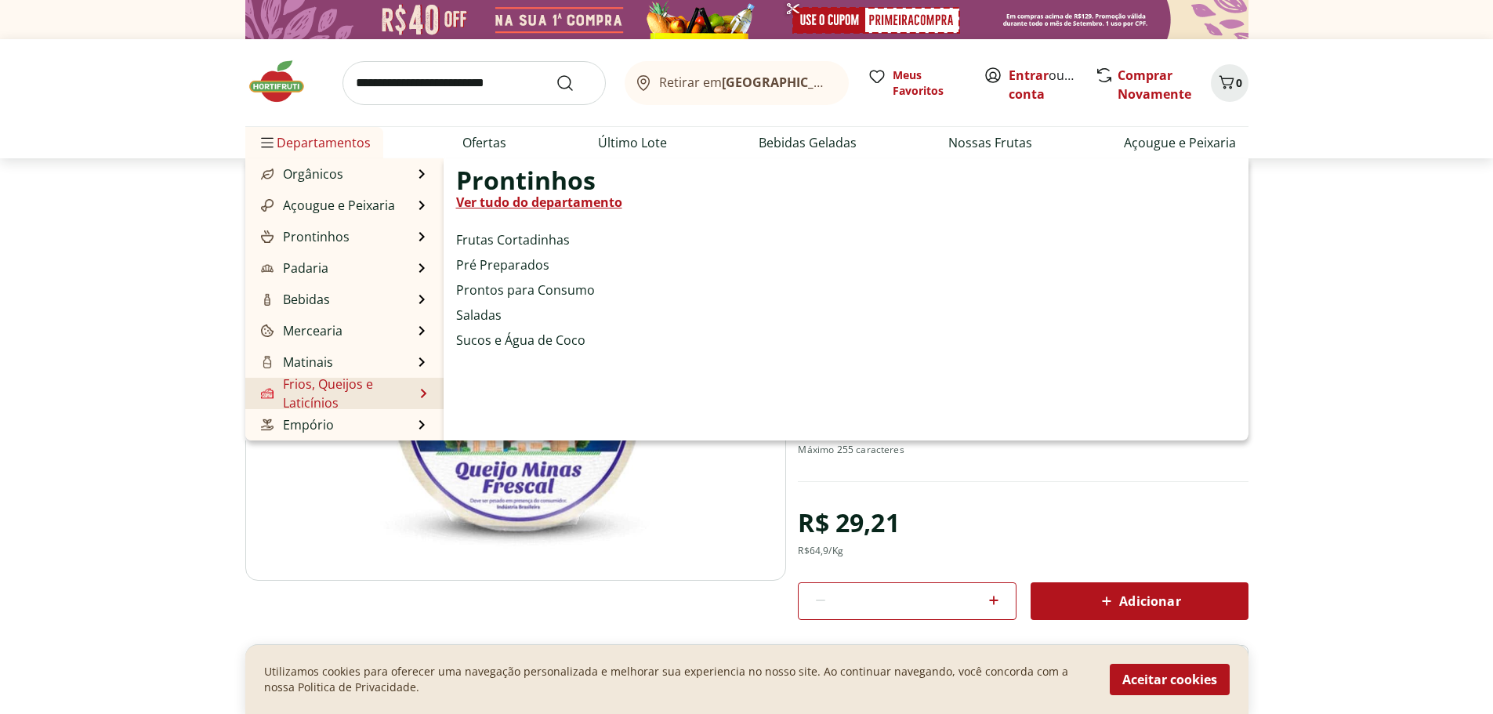
scroll to position [157, 0]
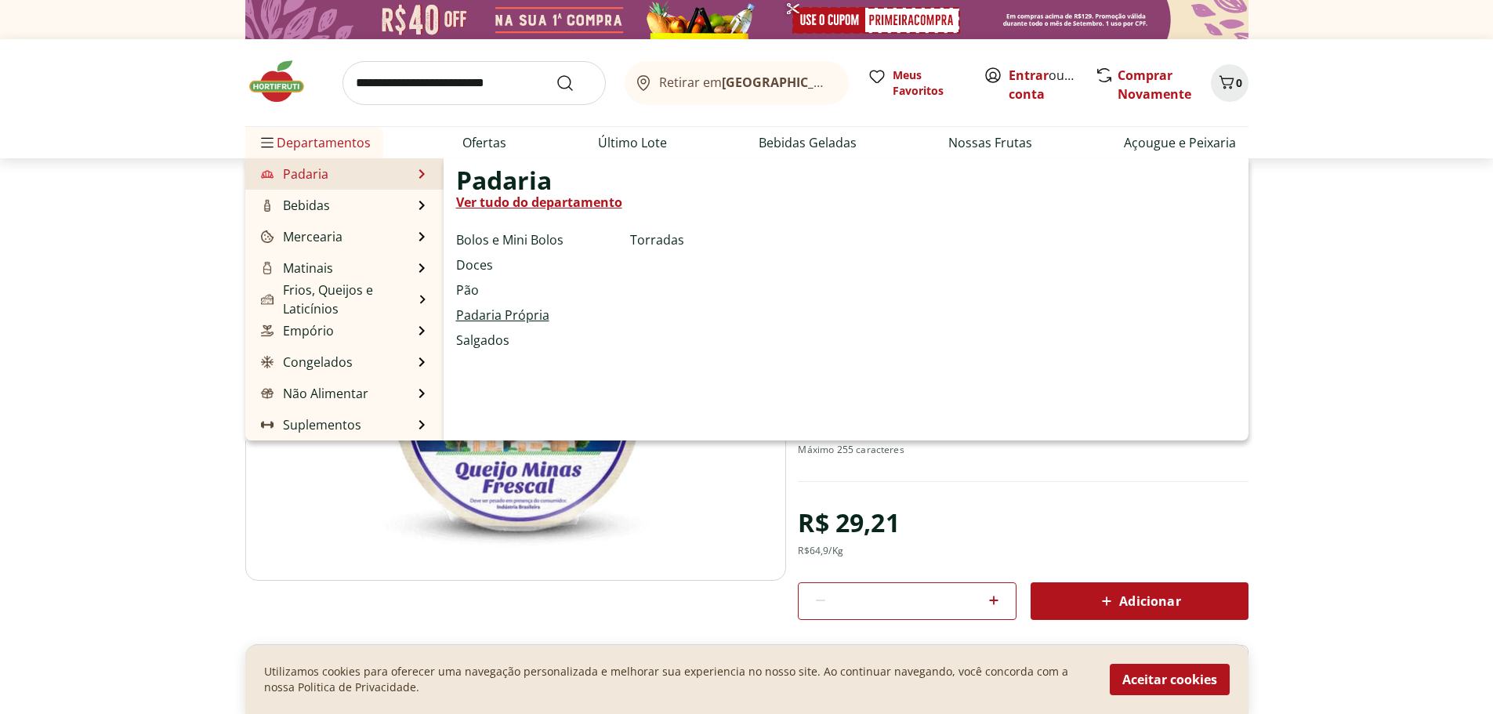
click at [500, 317] on link "Padaria Própria" at bounding box center [502, 315] width 93 height 19
select select "**********"
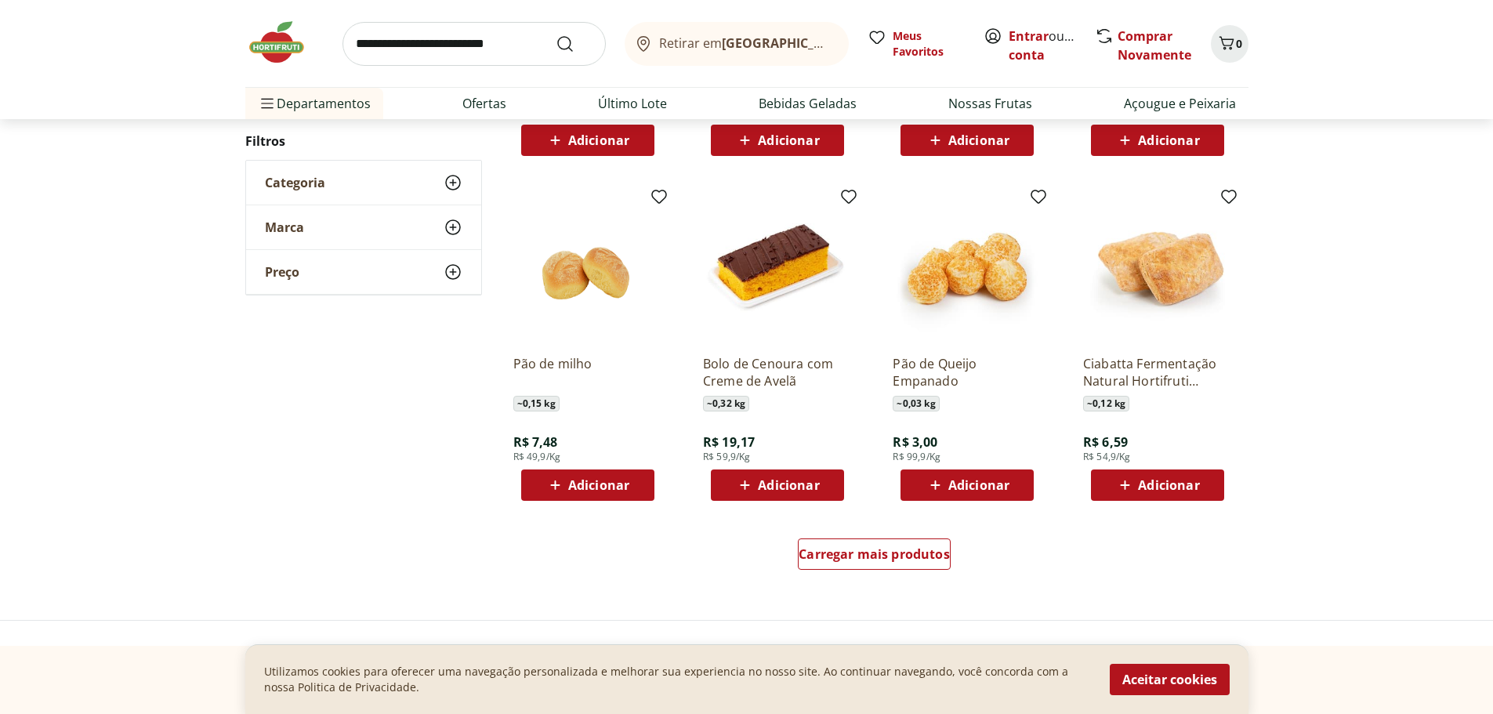
scroll to position [862, 0]
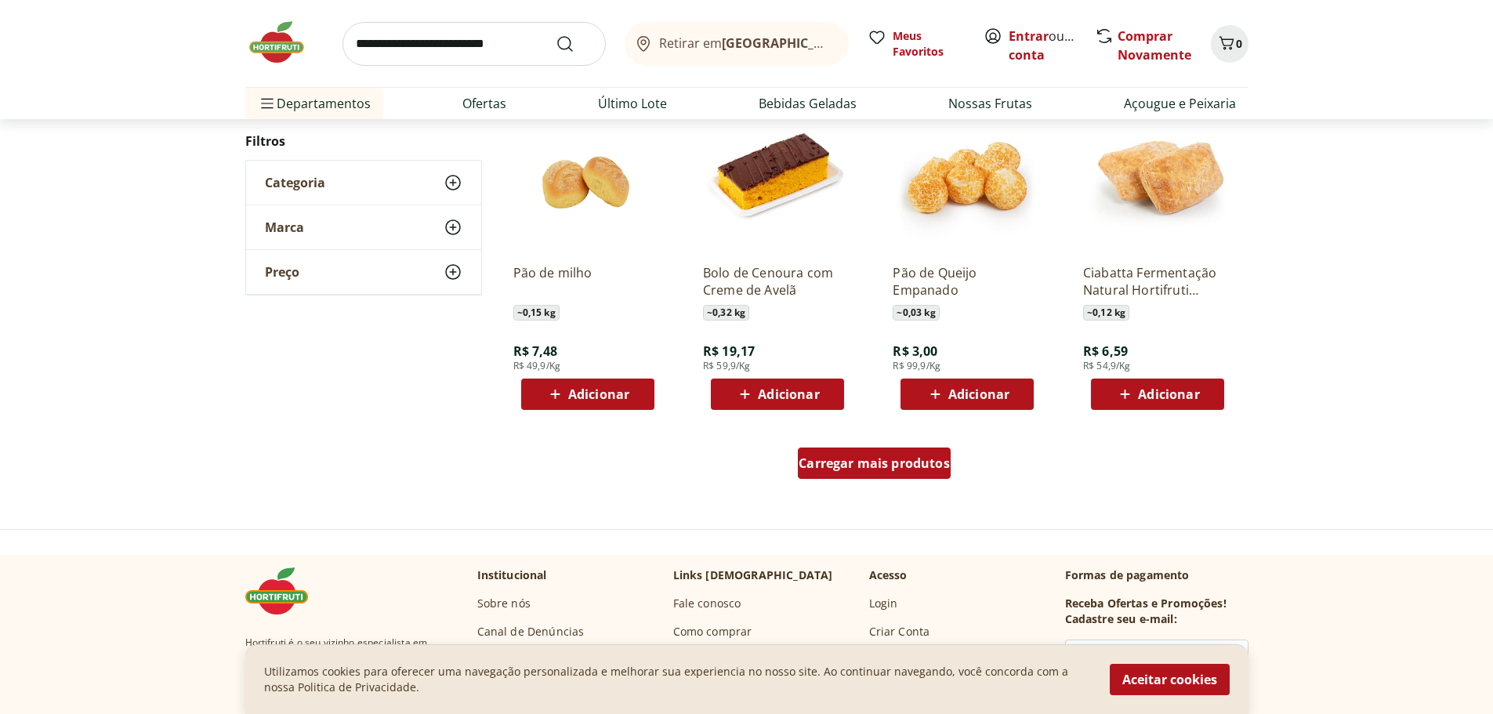
click at [923, 472] on div "Carregar mais produtos" at bounding box center [874, 462] width 153 height 31
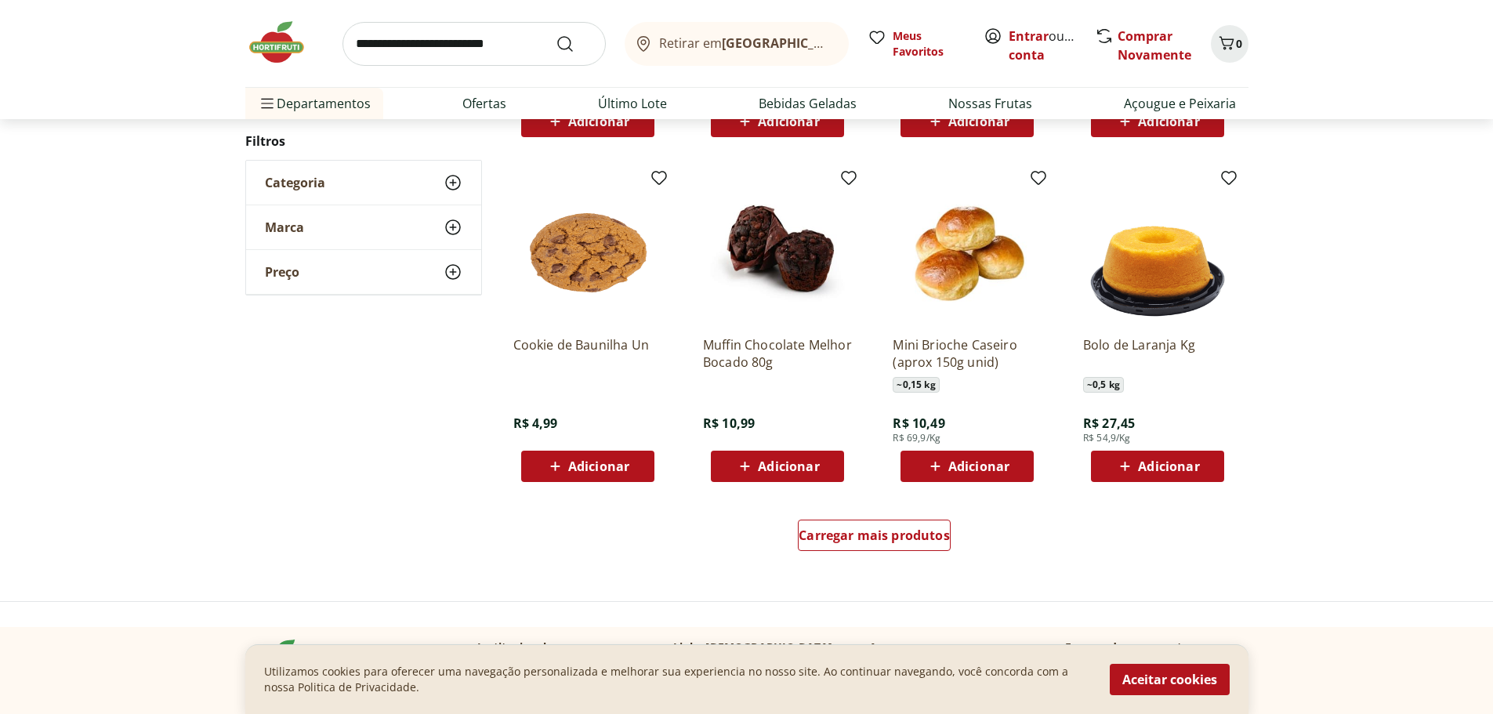
scroll to position [1880, 0]
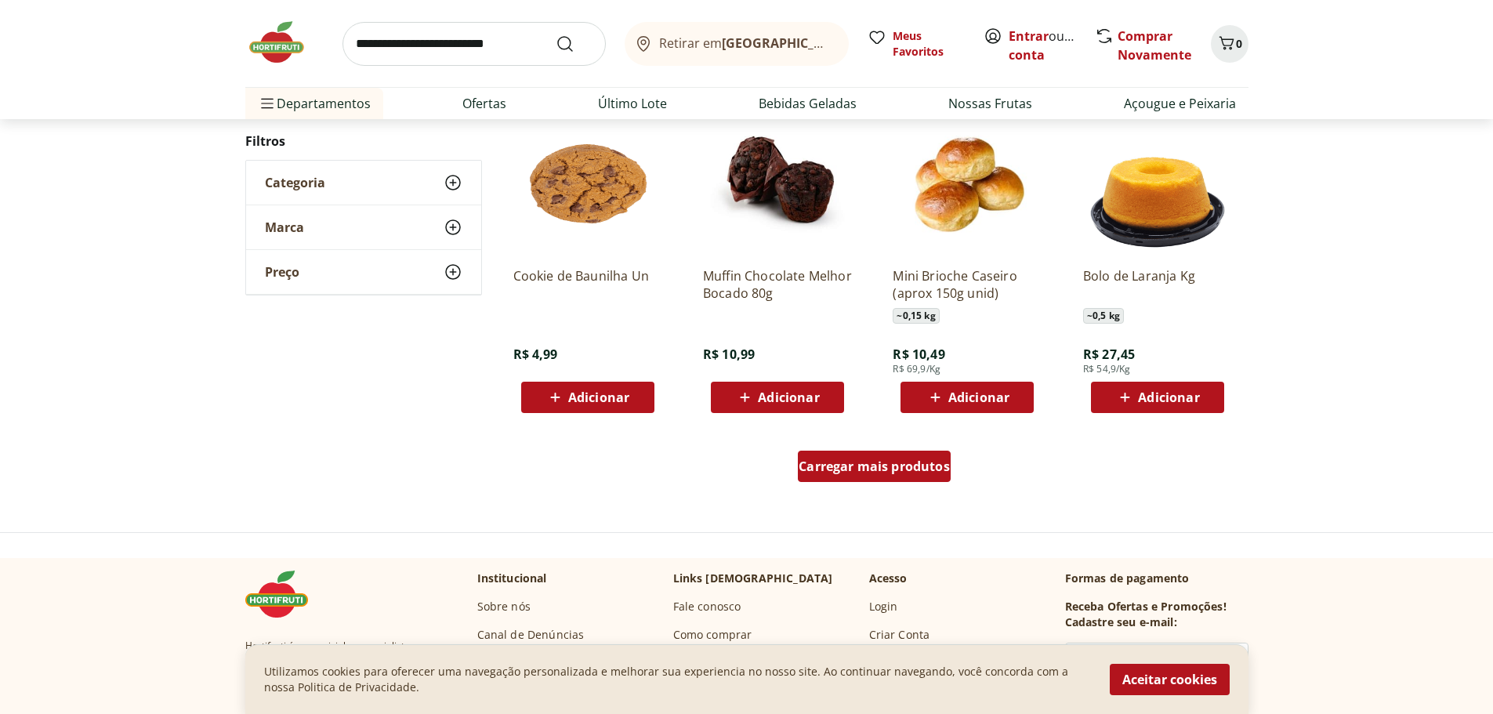
click at [923, 469] on span "Carregar mais produtos" at bounding box center [873, 466] width 151 height 13
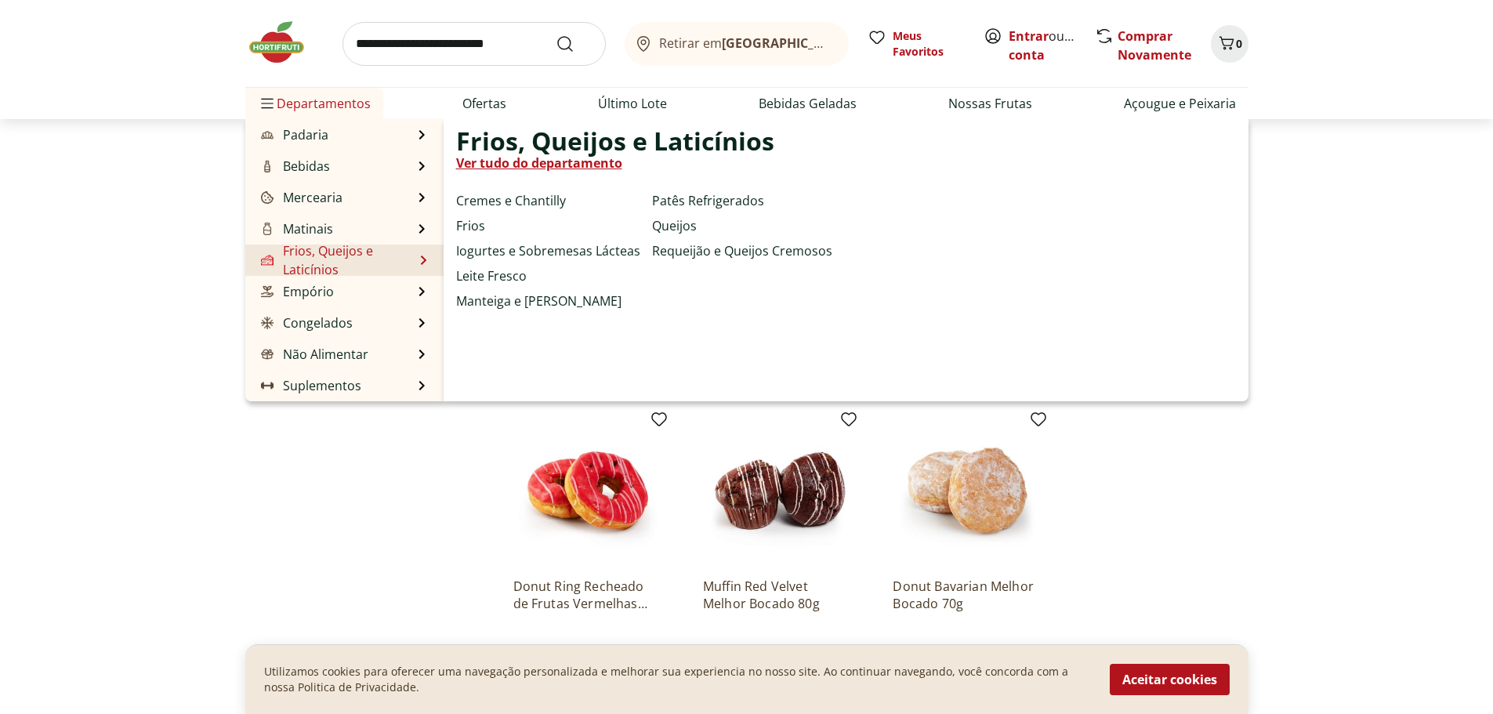
scroll to position [307, 0]
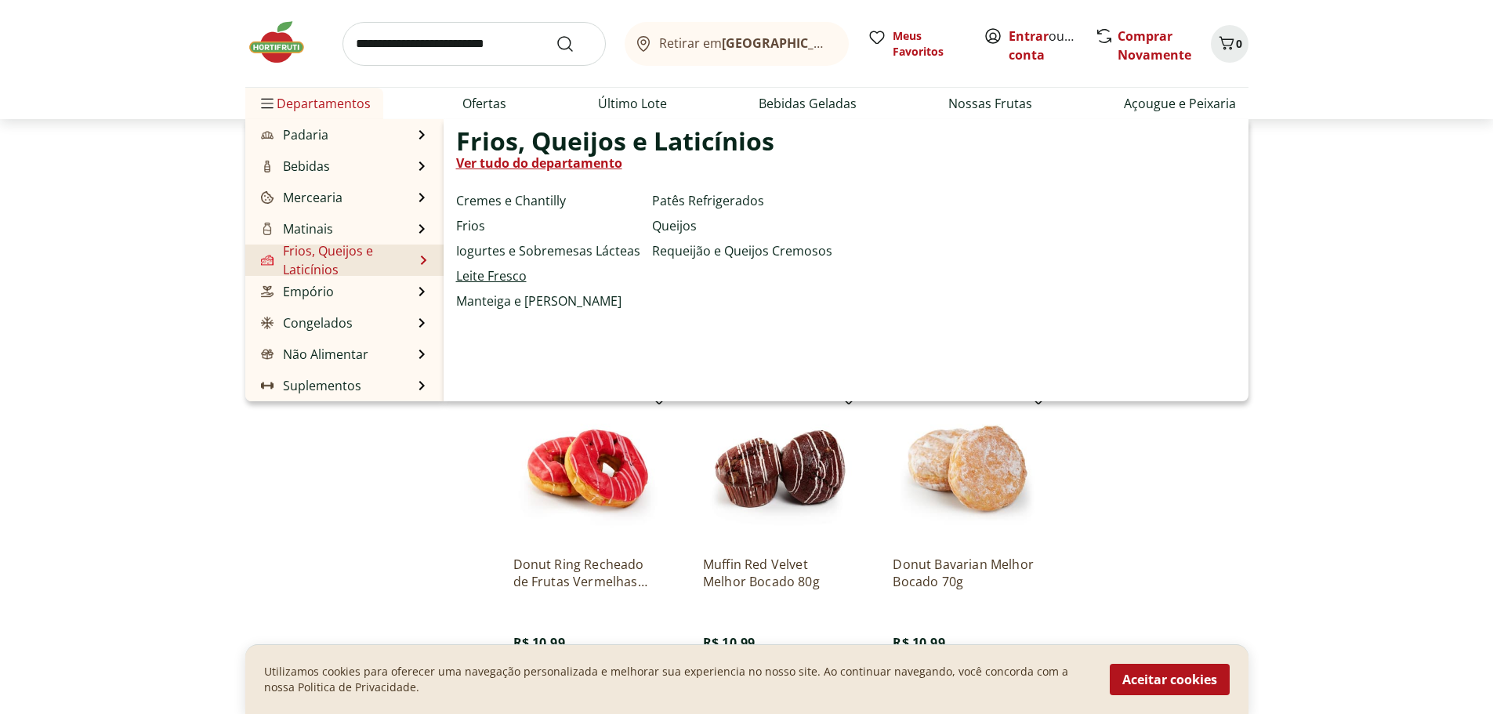
click at [502, 277] on link "Leite Fresco" at bounding box center [491, 275] width 71 height 19
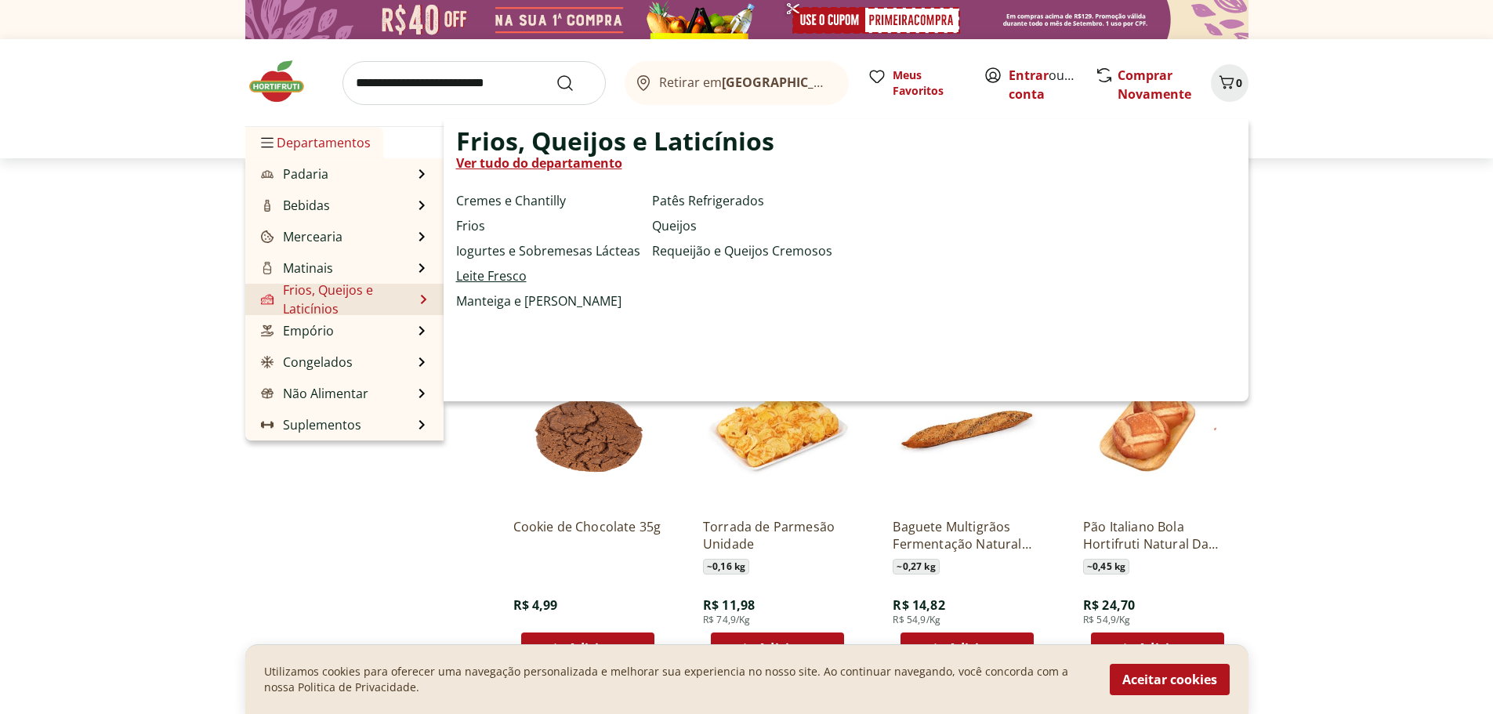
select select "**********"
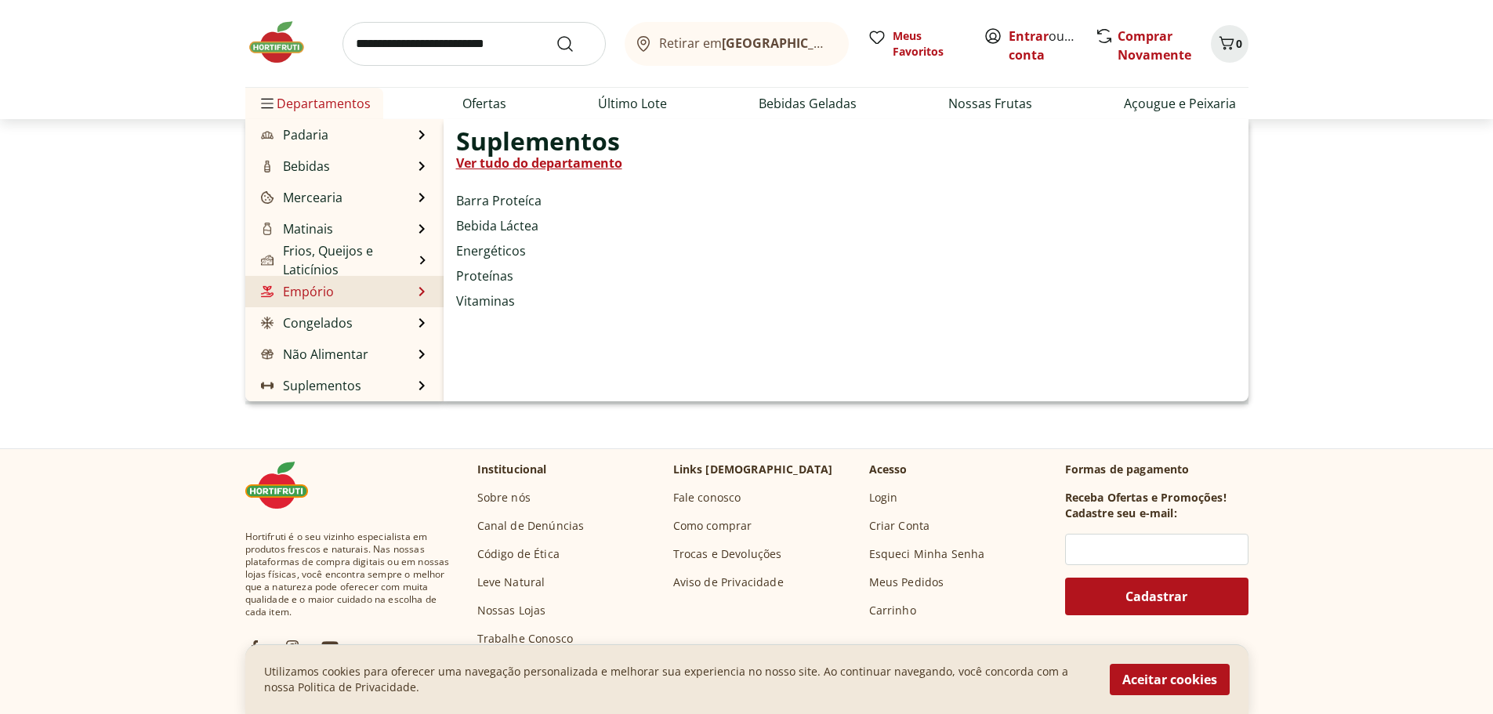
scroll to position [78, 0]
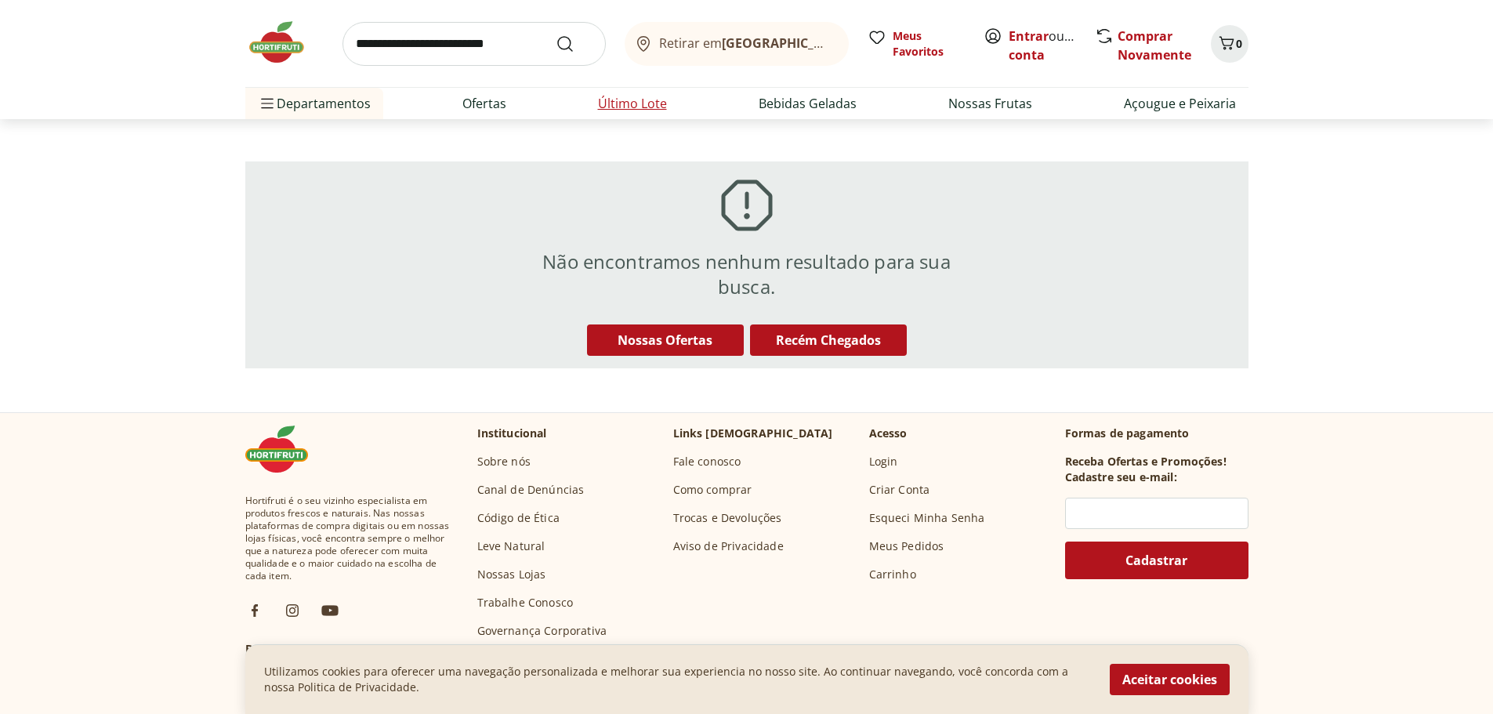
click at [648, 103] on link "Último Lote" at bounding box center [632, 103] width 69 height 19
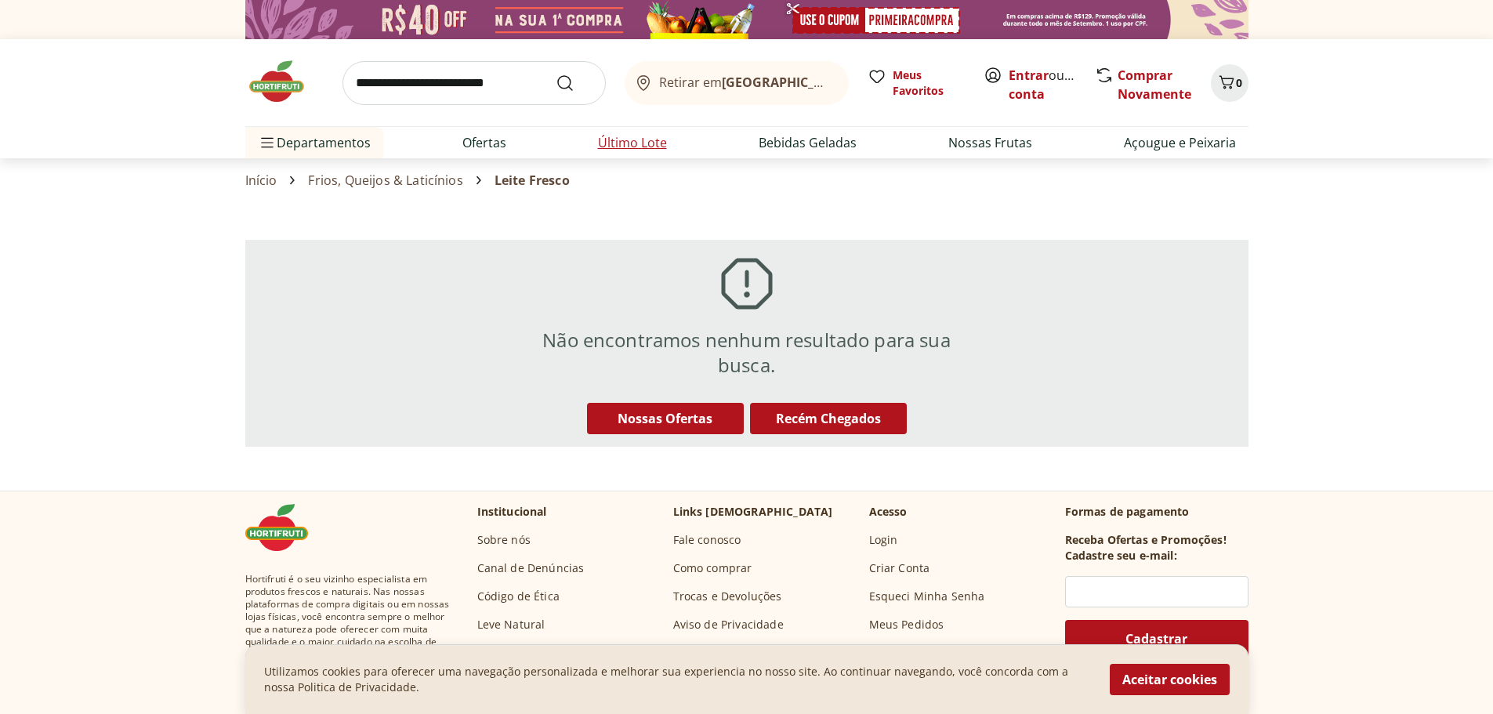
select select "**********"
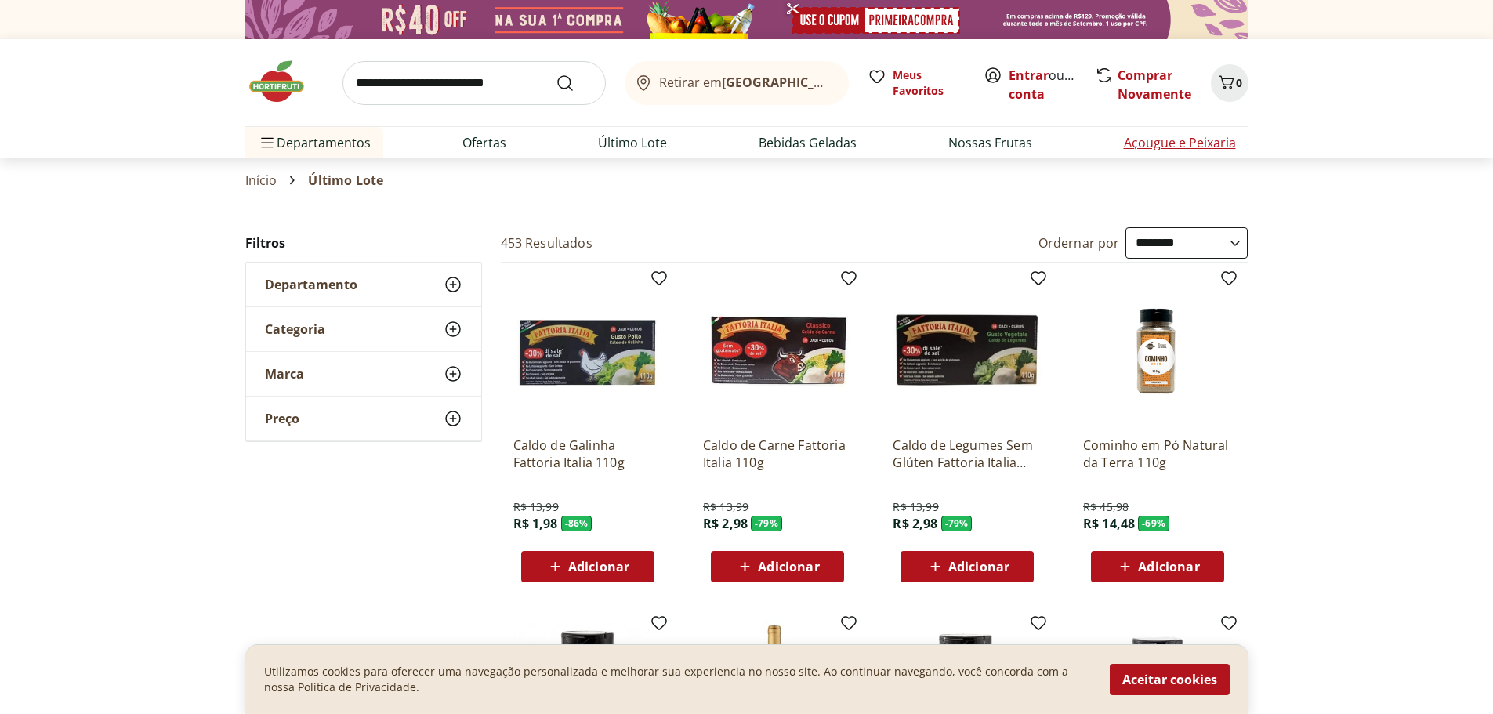
click at [1158, 142] on link "Açougue e Peixaria" at bounding box center [1180, 142] width 112 height 19
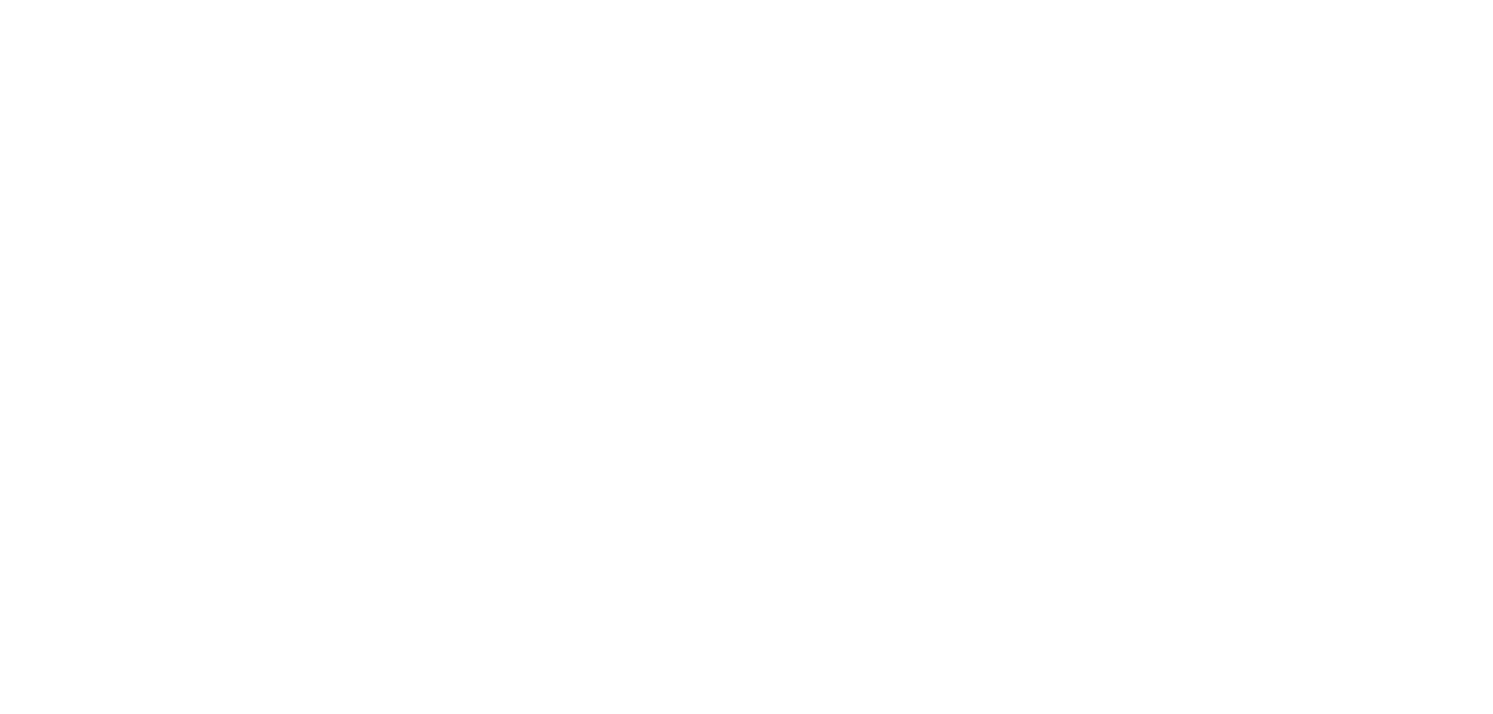
select select "**********"
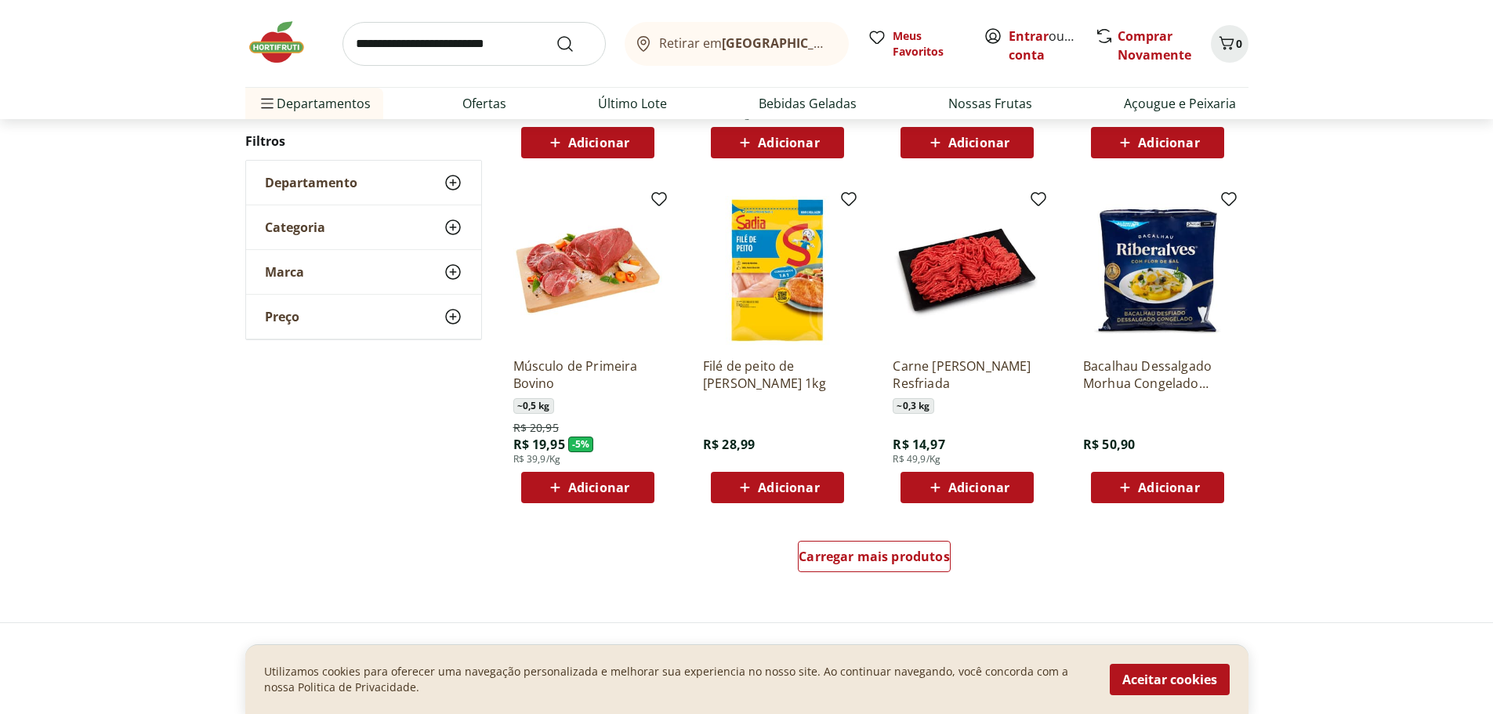
scroll to position [783, 0]
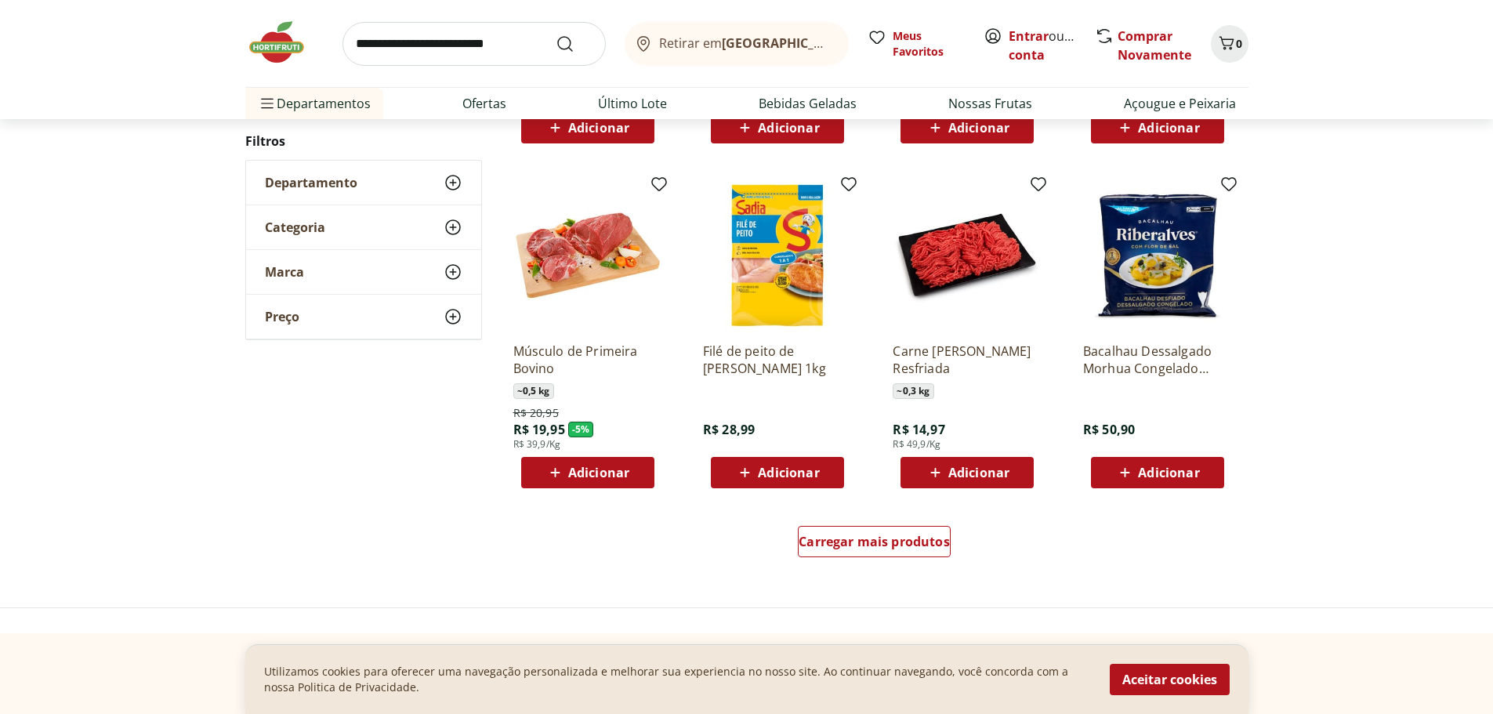
click at [610, 252] on img at bounding box center [587, 255] width 149 height 149
